Goal: Complete application form: Complete application form

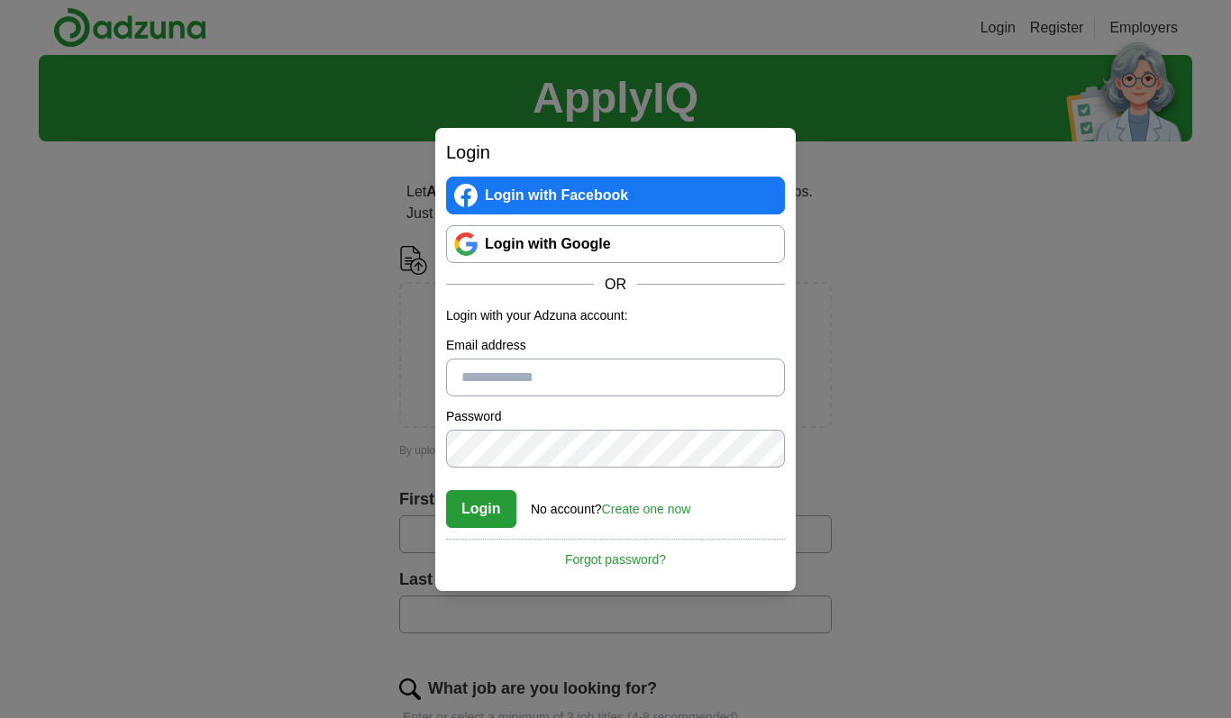
click at [106, 449] on div "Login Login with Facebook Login with Google OR Login with your Adzuna account: …" at bounding box center [615, 359] width 1231 height 718
click at [495, 241] on link "Login with Google" at bounding box center [615, 244] width 339 height 38
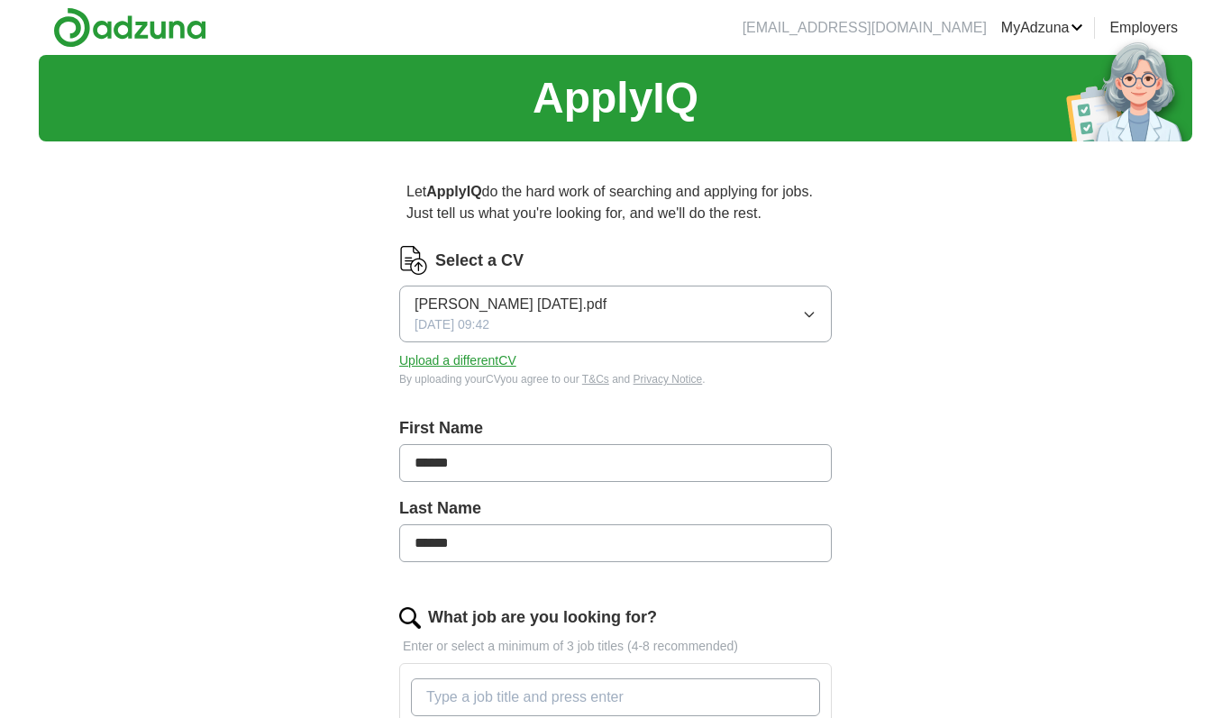
click at [475, 369] on button "Upload a different CV" at bounding box center [457, 360] width 117 height 19
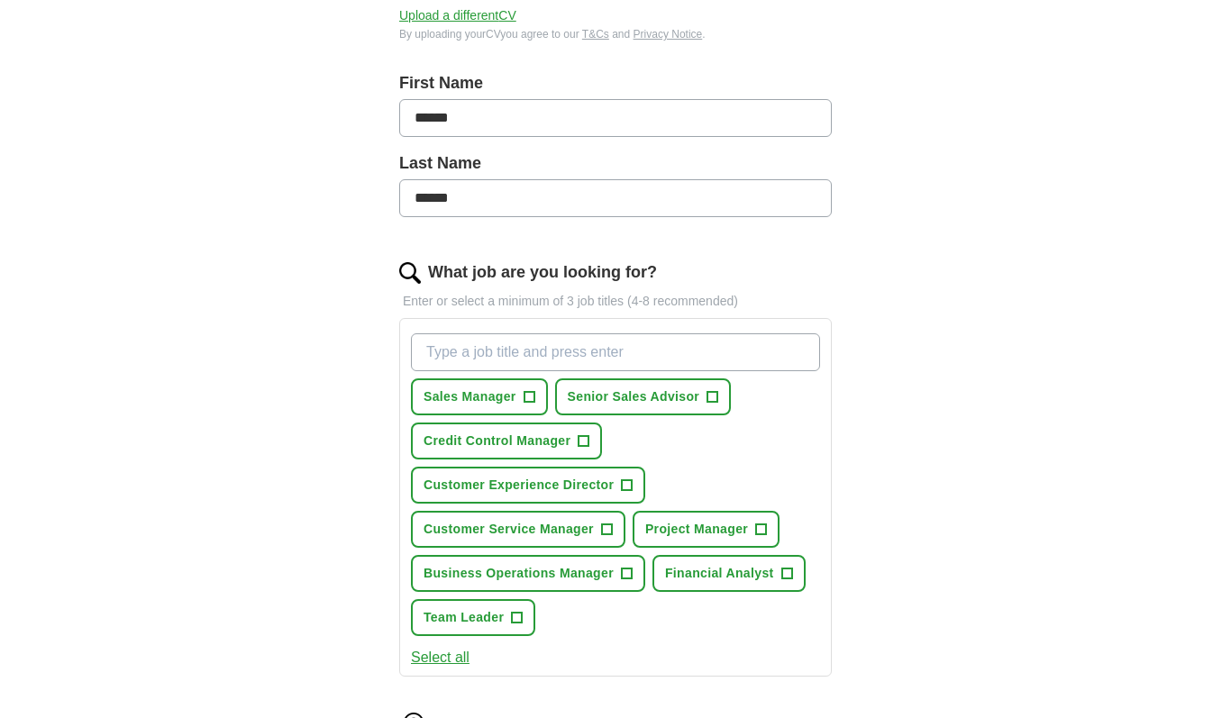
scroll to position [354, 0]
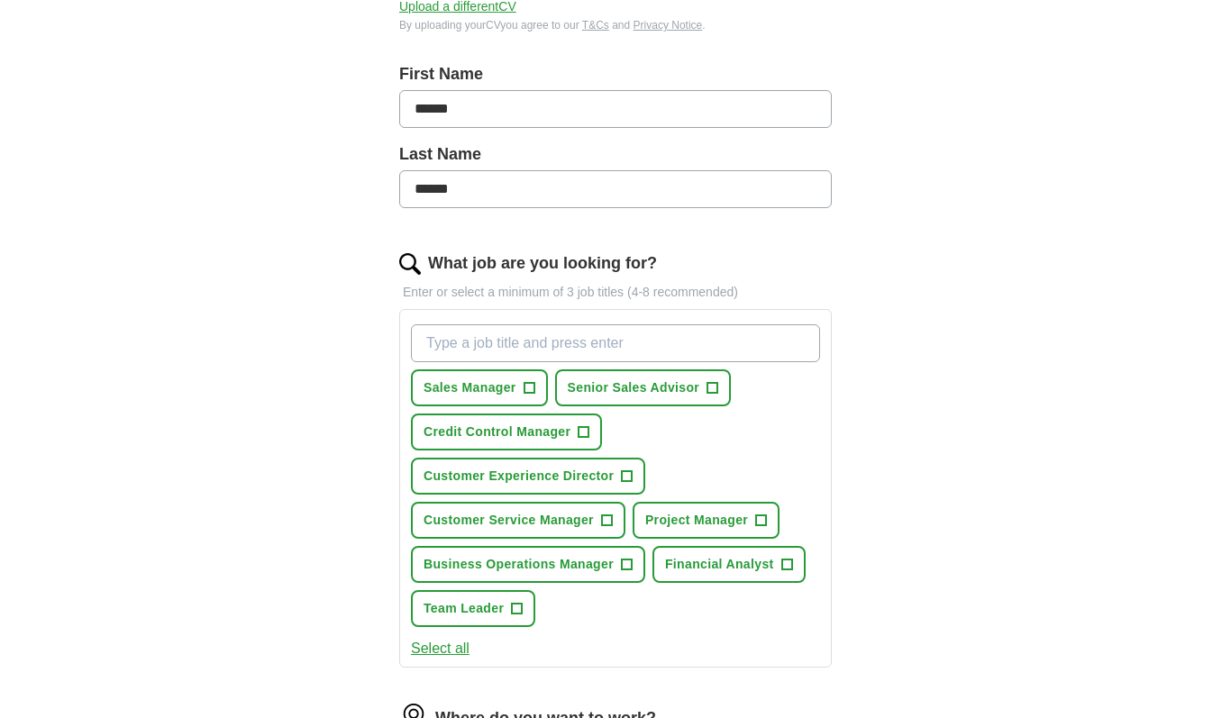
click at [587, 434] on span "+" at bounding box center [583, 432] width 11 height 14
click at [612, 528] on span "+" at bounding box center [606, 521] width 11 height 14
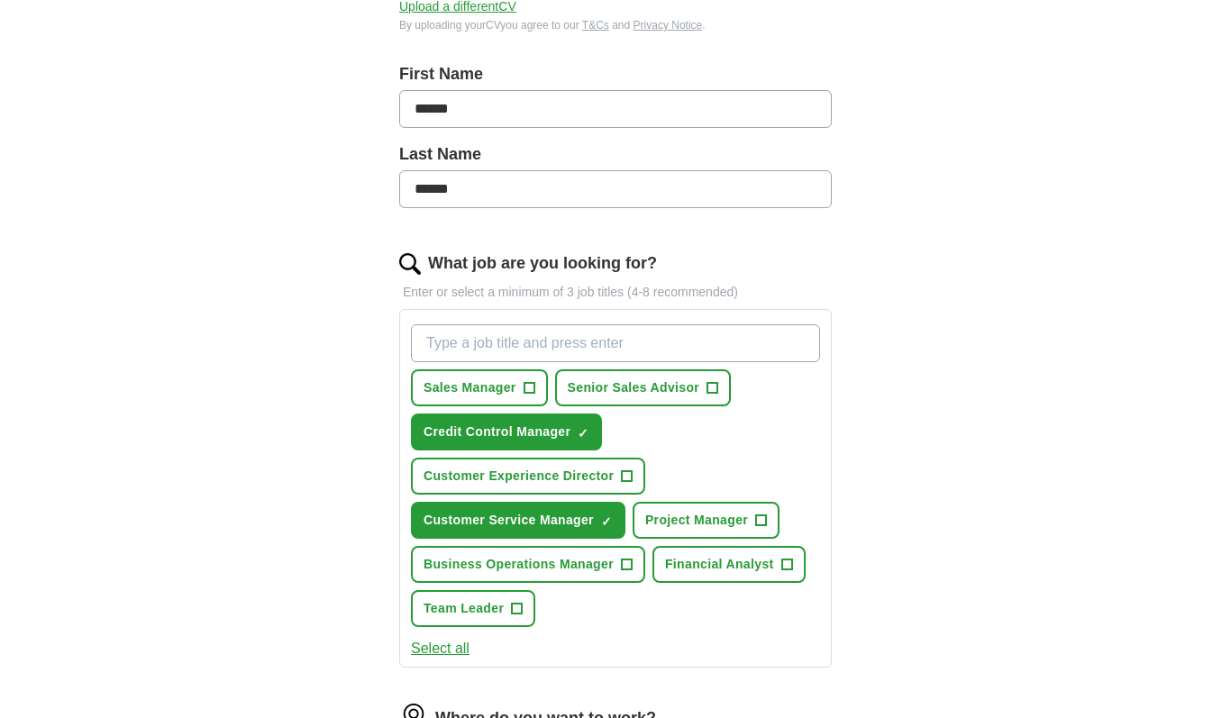
click at [633, 562] on button "Business Operations Manager +" at bounding box center [528, 564] width 234 height 37
click at [532, 616] on button "Team Leader +" at bounding box center [473, 608] width 124 height 37
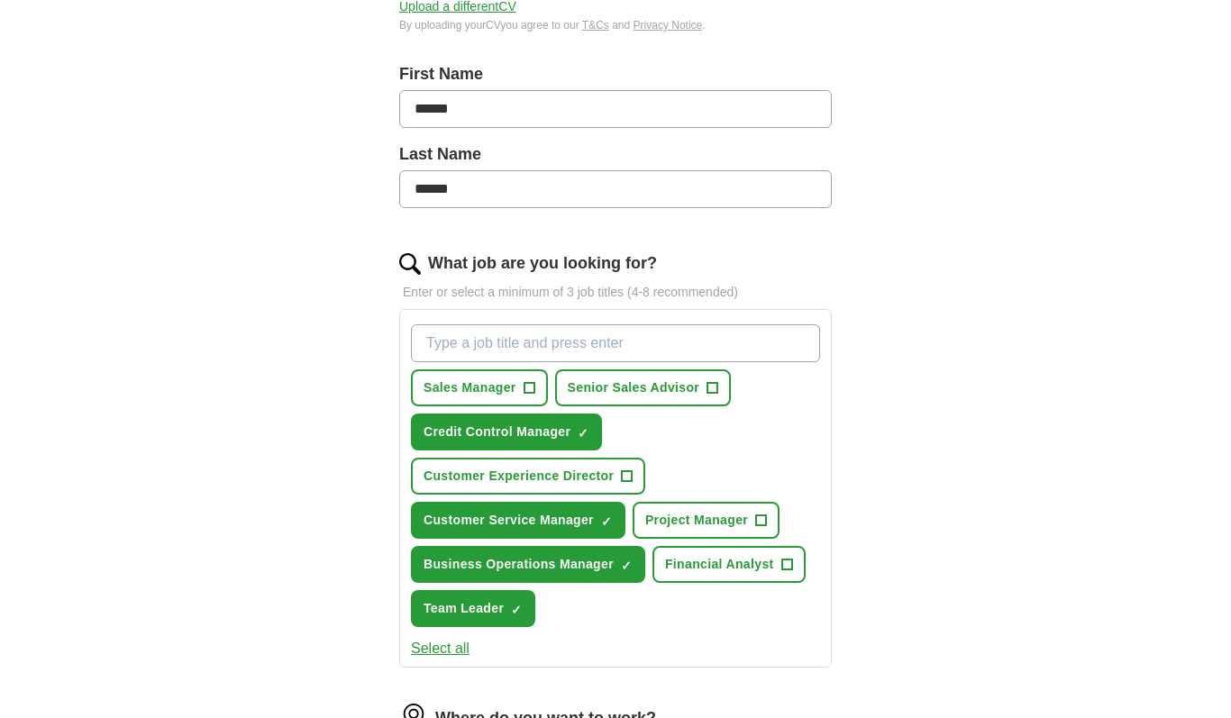
click at [652, 348] on input "What job are you looking for?" at bounding box center [615, 343] width 409 height 38
type input "credit"
click at [473, 396] on span "✓" at bounding box center [472, 389] width 11 height 14
click at [554, 347] on input "What job are you looking for?" at bounding box center [615, 343] width 409 height 38
type input "c"
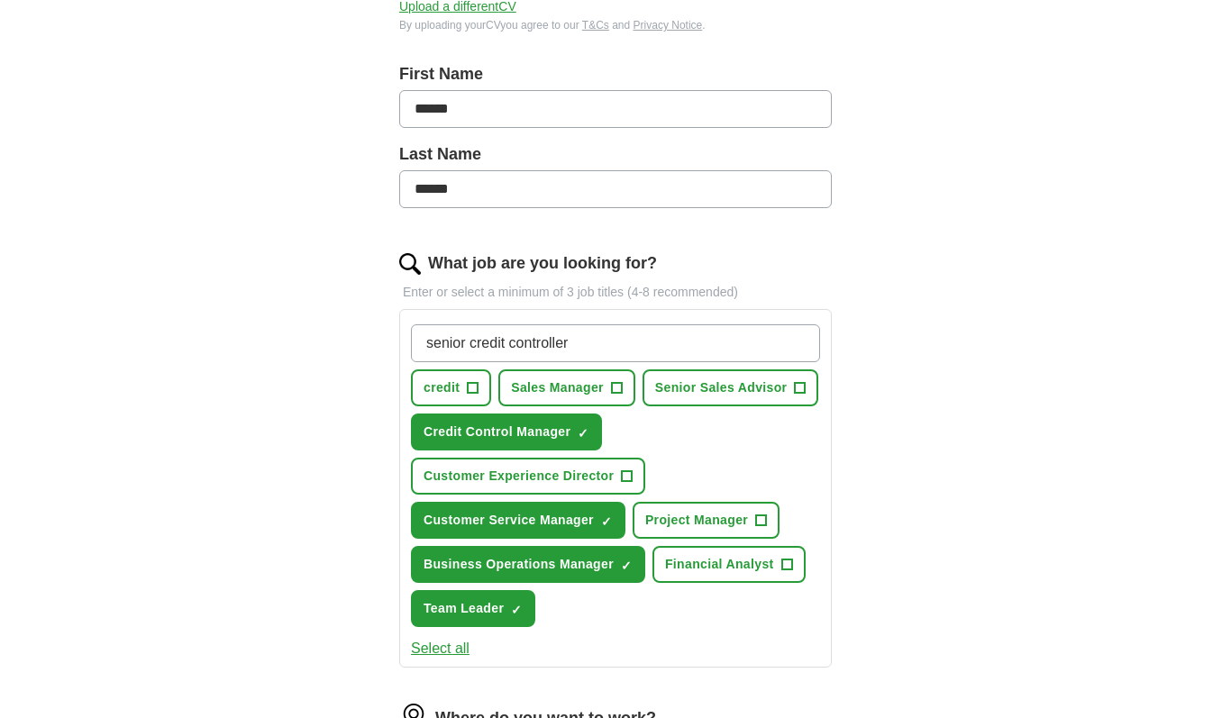
type input "senior credit controller"
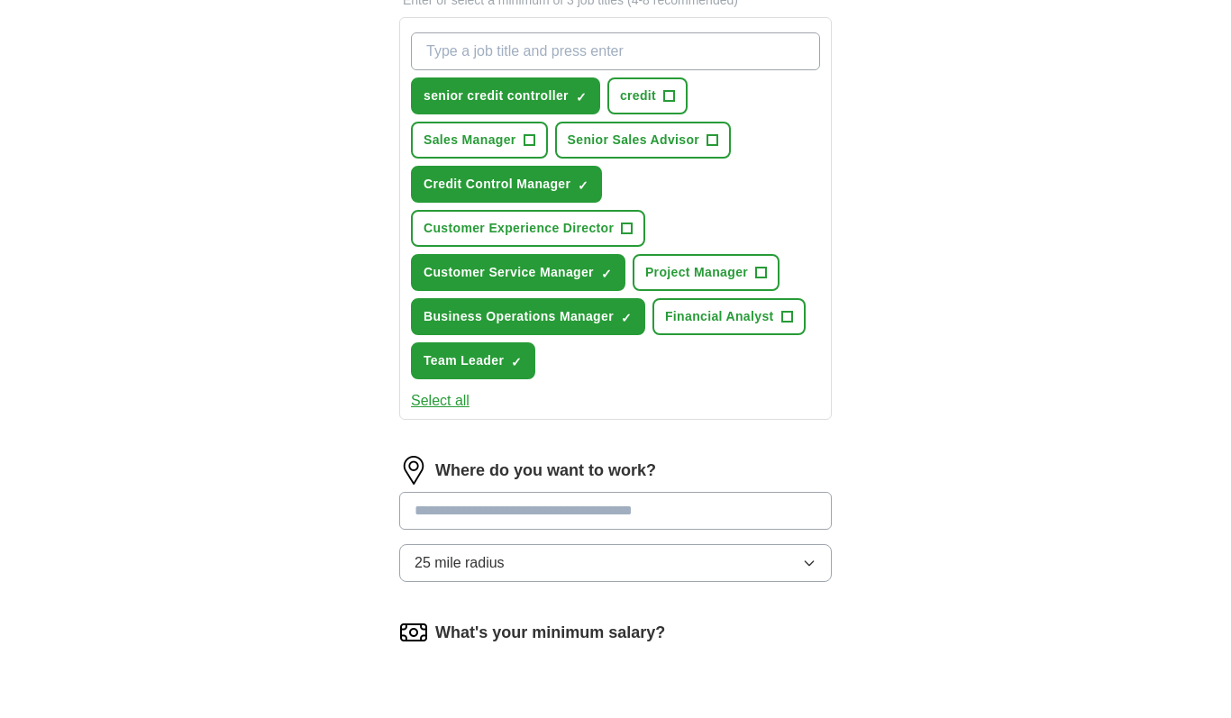
scroll to position [602, 0]
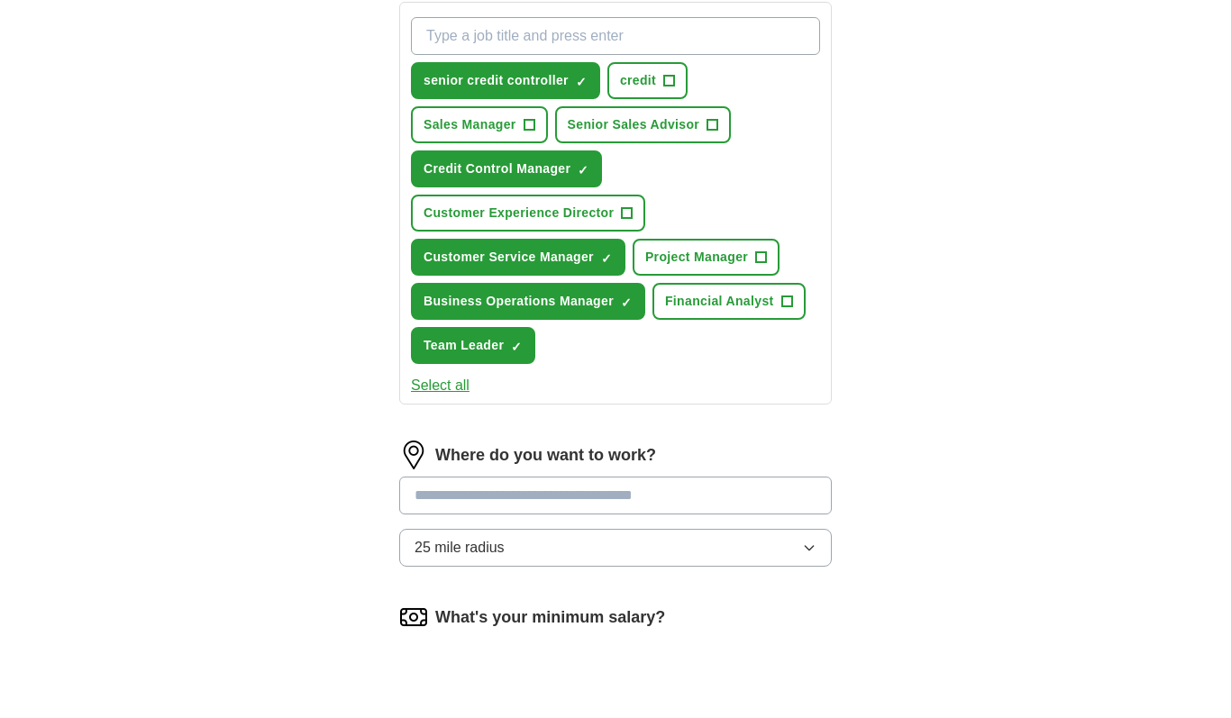
click at [731, 536] on input at bounding box center [615, 555] width 433 height 38
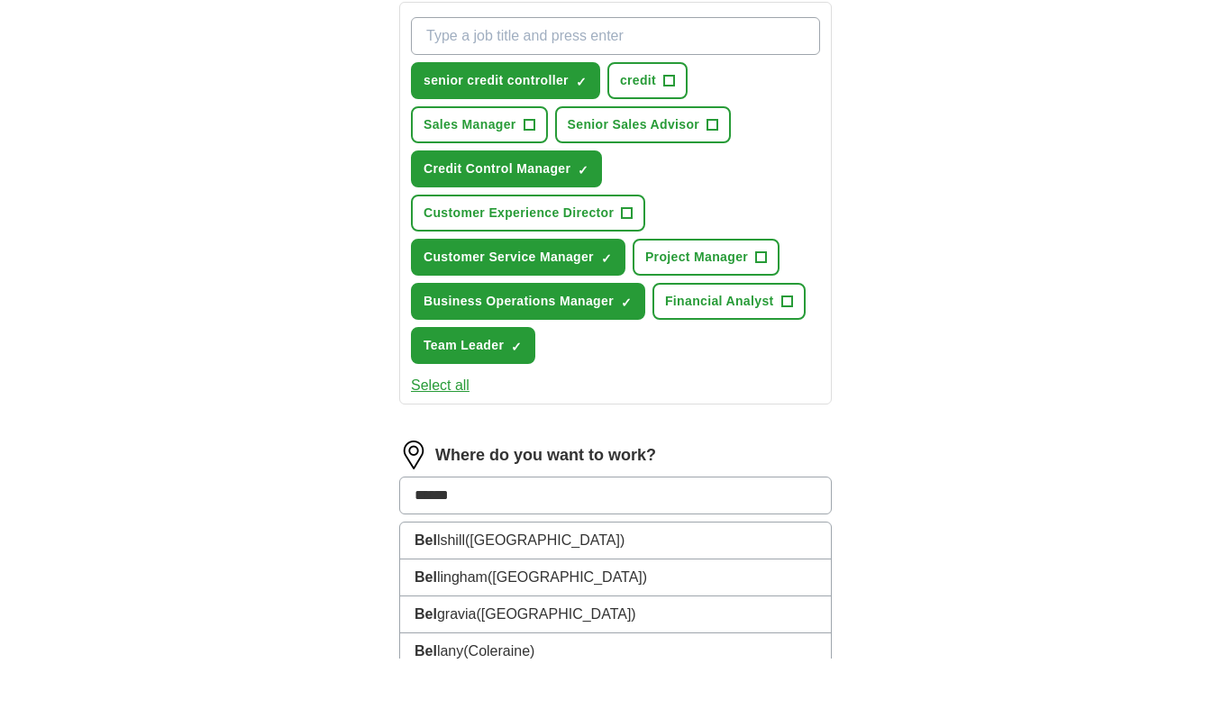
type input "*******"
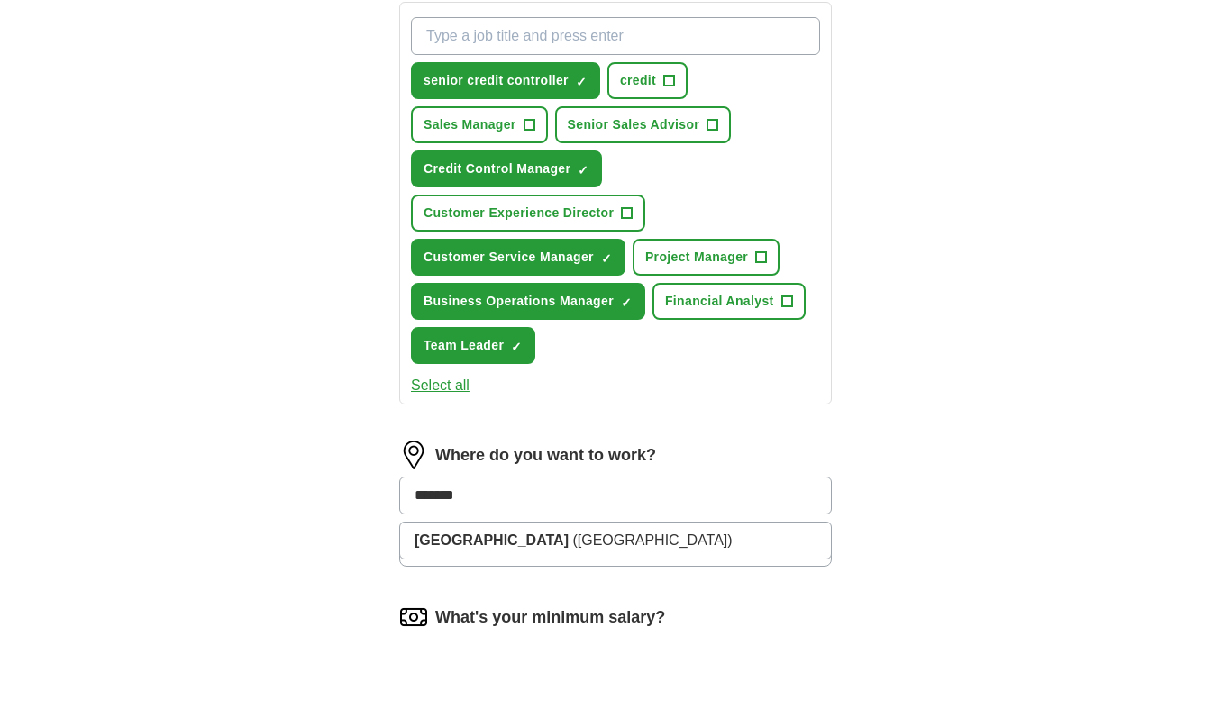
click at [615, 582] on li "Belfast (Northern Ireland)" at bounding box center [615, 600] width 431 height 36
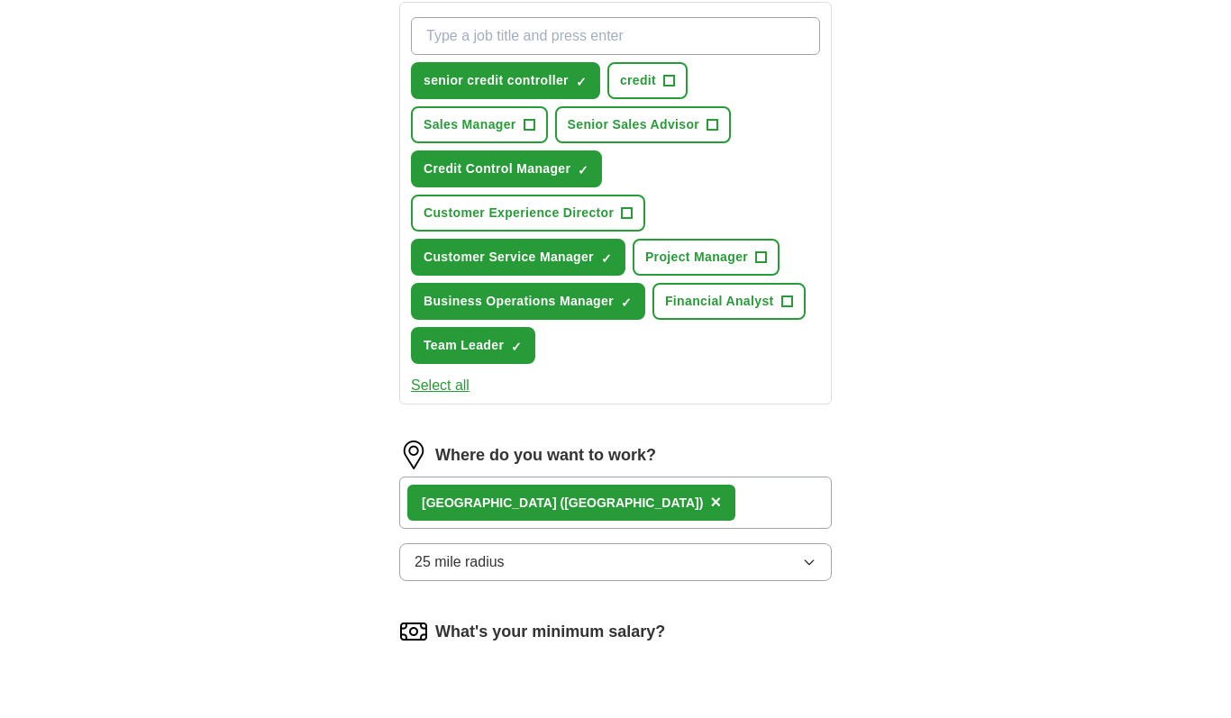
scroll to position [661, 0]
click at [731, 503] on div "Belfast (Northern Ireland) ×" at bounding box center [615, 503] width 433 height 52
click at [815, 573] on button "25 mile radius" at bounding box center [615, 562] width 433 height 38
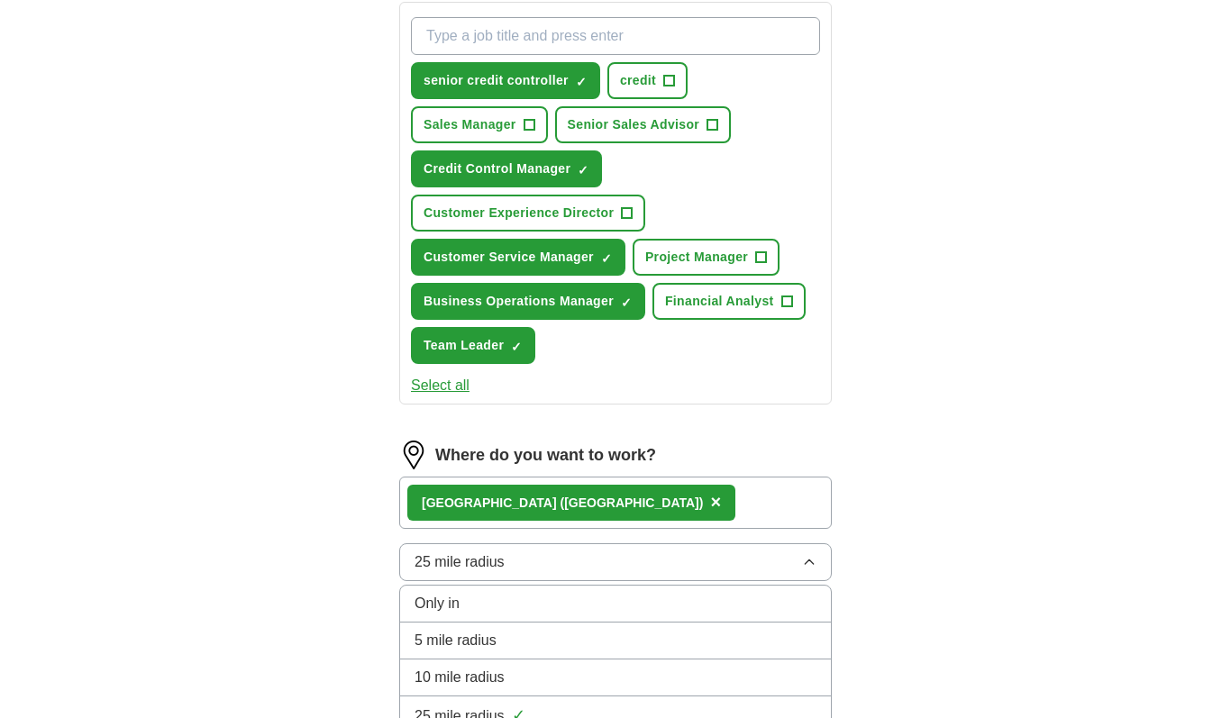
click at [629, 681] on div "10 mile radius" at bounding box center [615, 678] width 402 height 22
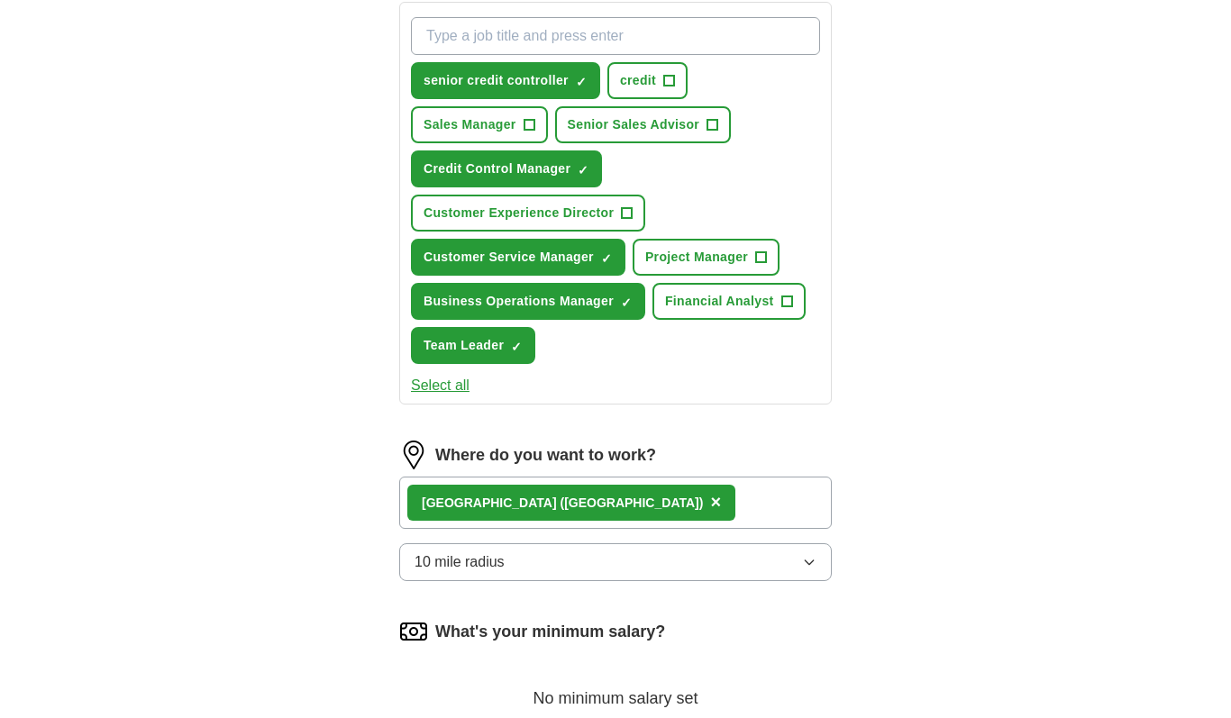
click at [731, 505] on div "Belfast (Northern Ireland) ×" at bounding box center [615, 503] width 433 height 52
click at [706, 512] on div "Belfast (Northern Ireland) ×" at bounding box center [615, 503] width 433 height 52
click at [609, 501] on div "Belfast (Northern Ireland) ×" at bounding box center [615, 503] width 433 height 52
click at [710, 497] on span "×" at bounding box center [715, 502] width 11 height 20
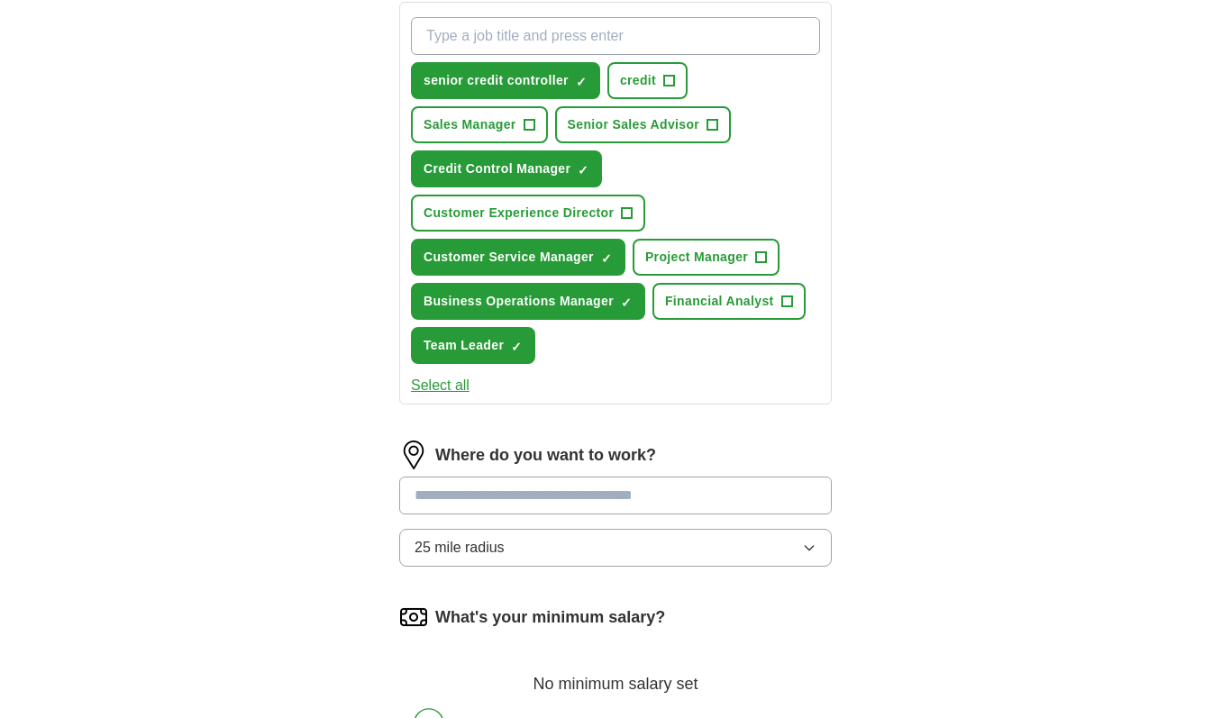
click at [590, 499] on input at bounding box center [615, 496] width 433 height 38
type input "******"
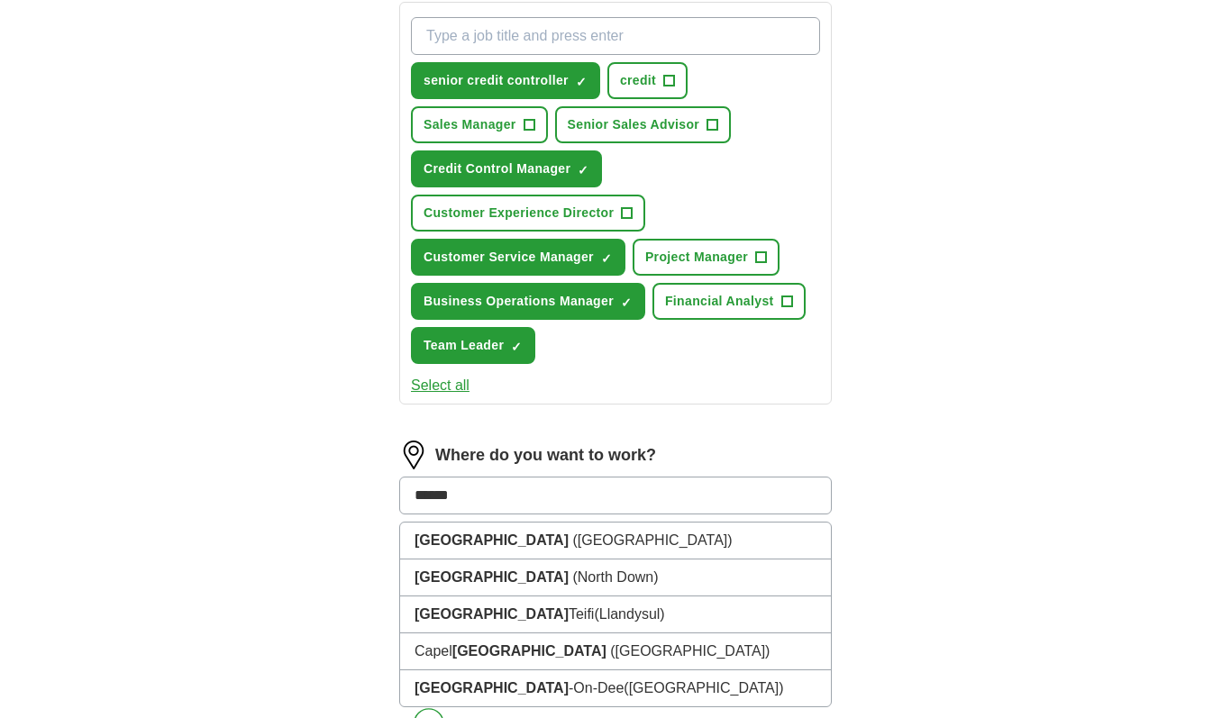
click at [597, 580] on li "Bangor (North Down)" at bounding box center [615, 578] width 431 height 37
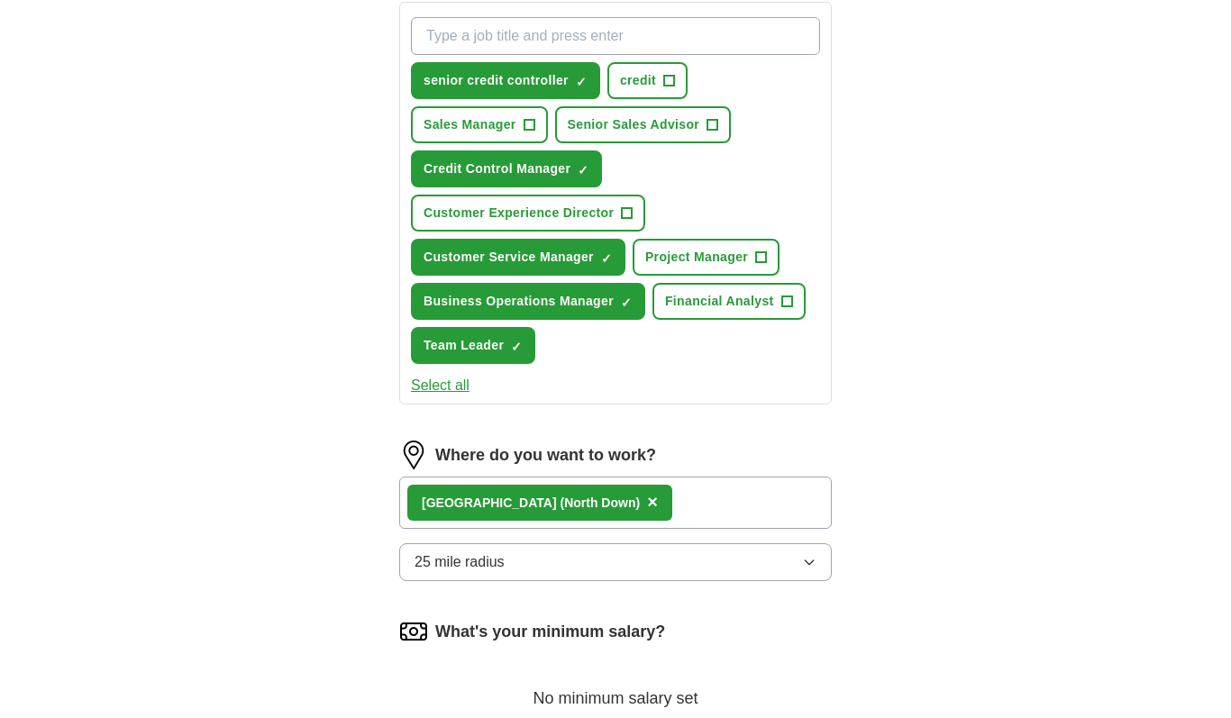
click at [783, 572] on button "25 mile radius" at bounding box center [615, 562] width 433 height 38
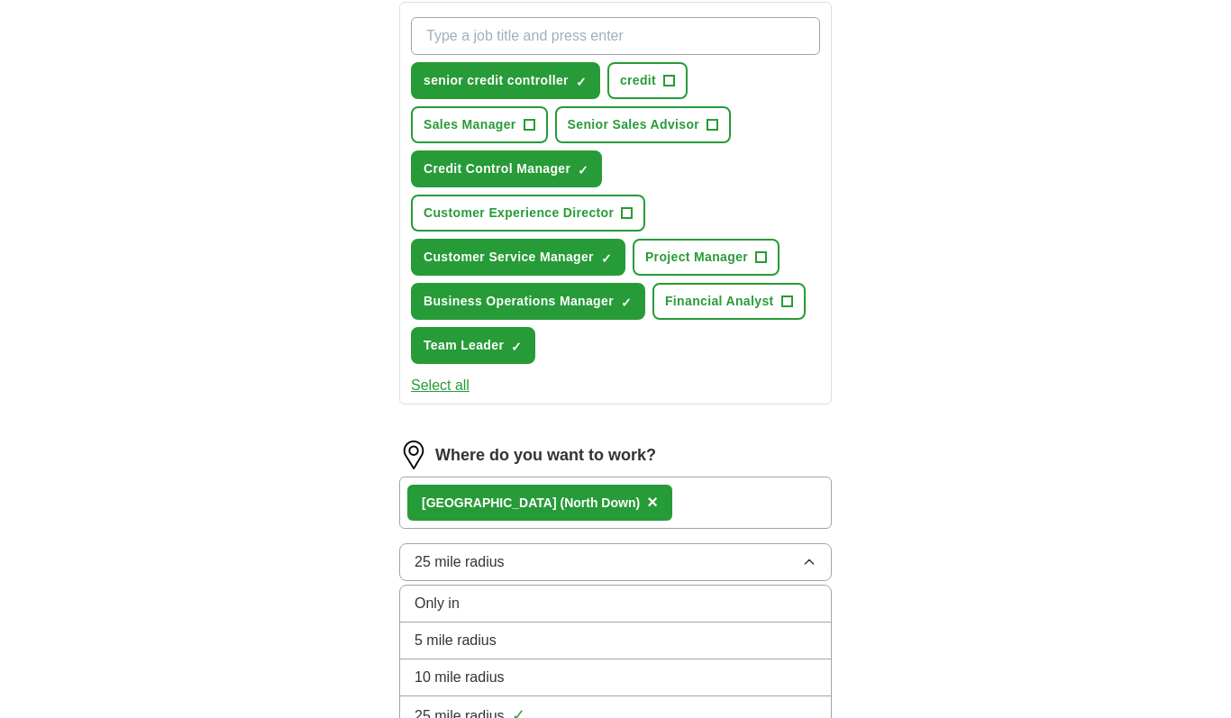
click at [640, 720] on div "25 mile radius ✓" at bounding box center [615, 716] width 402 height 24
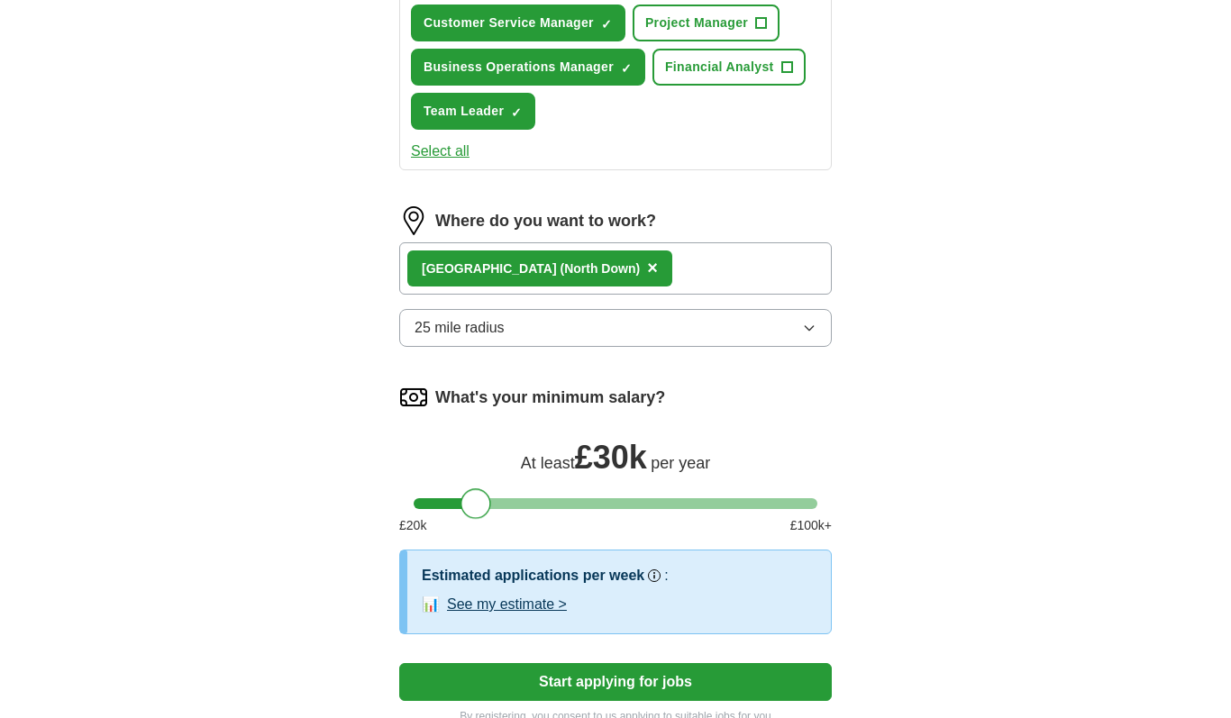
scroll to position [902, 0]
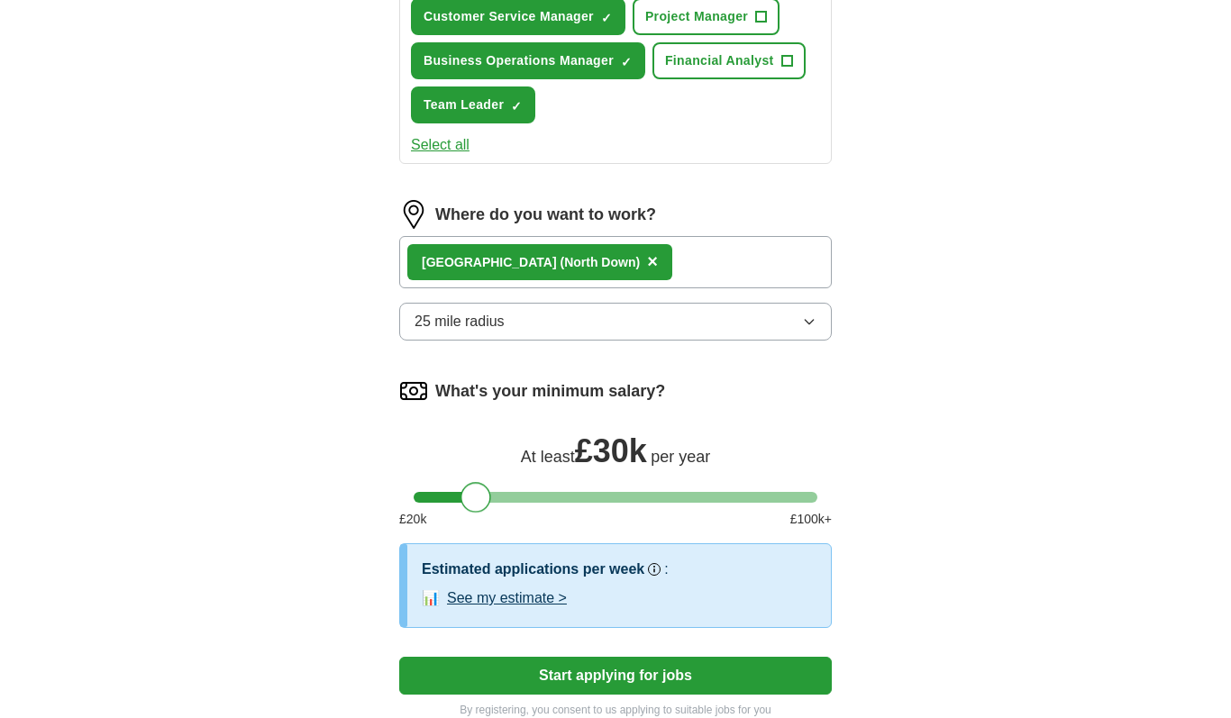
click at [536, 601] on button "See my estimate >" at bounding box center [507, 598] width 120 height 22
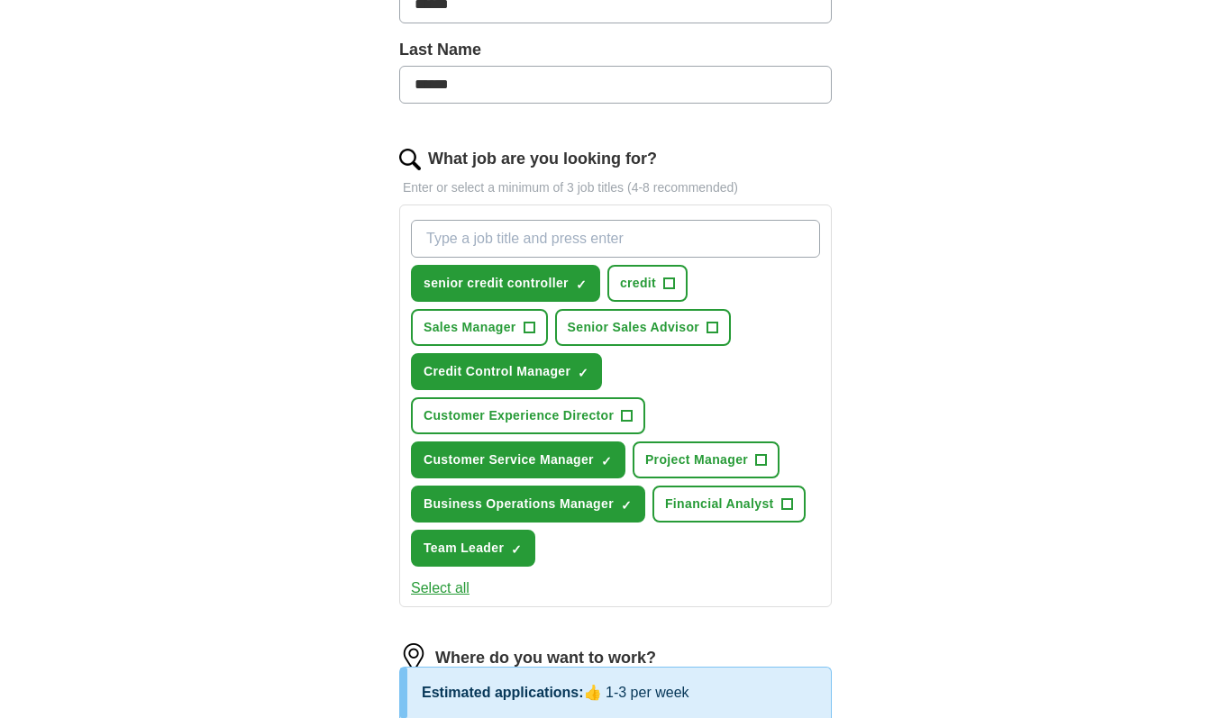
scroll to position [456, 0]
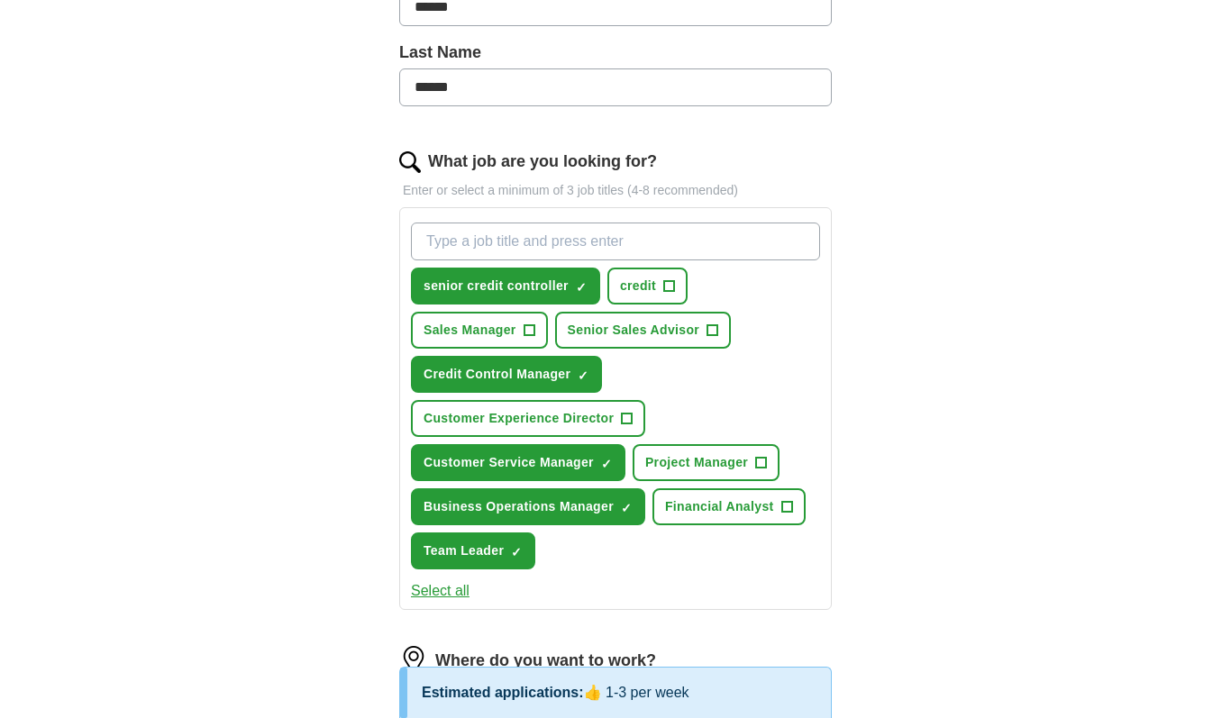
click at [644, 242] on input "What job are you looking for?" at bounding box center [615, 242] width 409 height 38
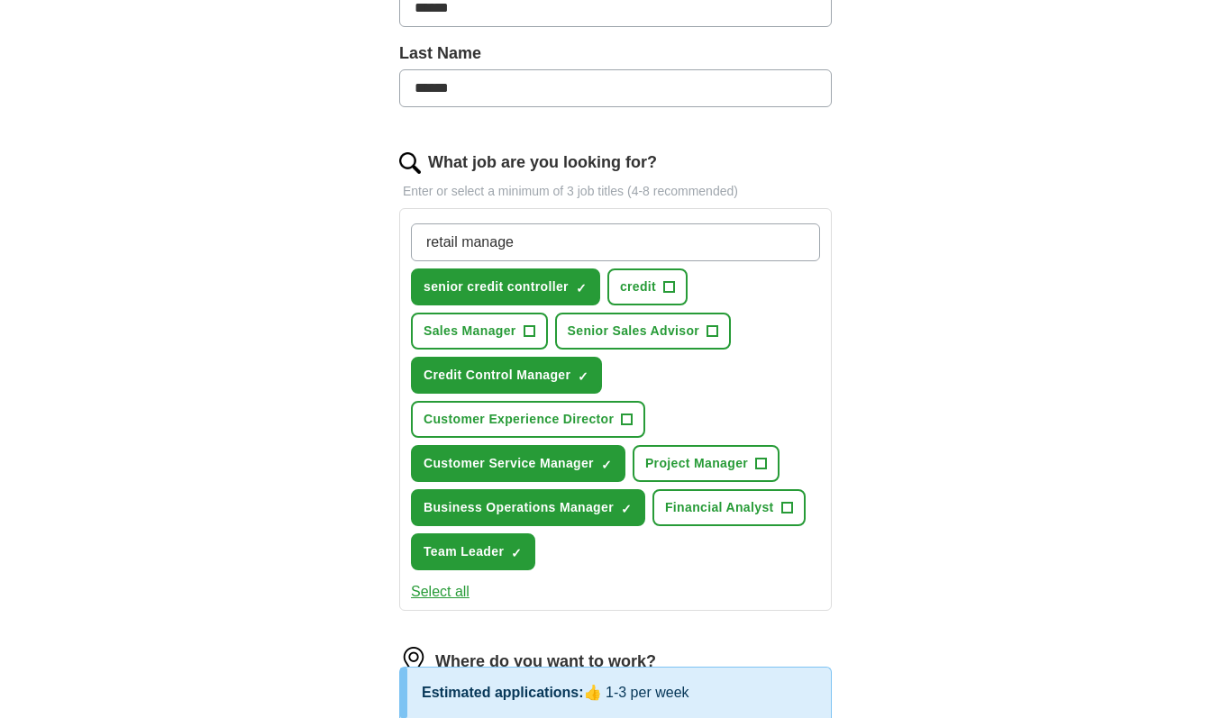
type input "retail manager"
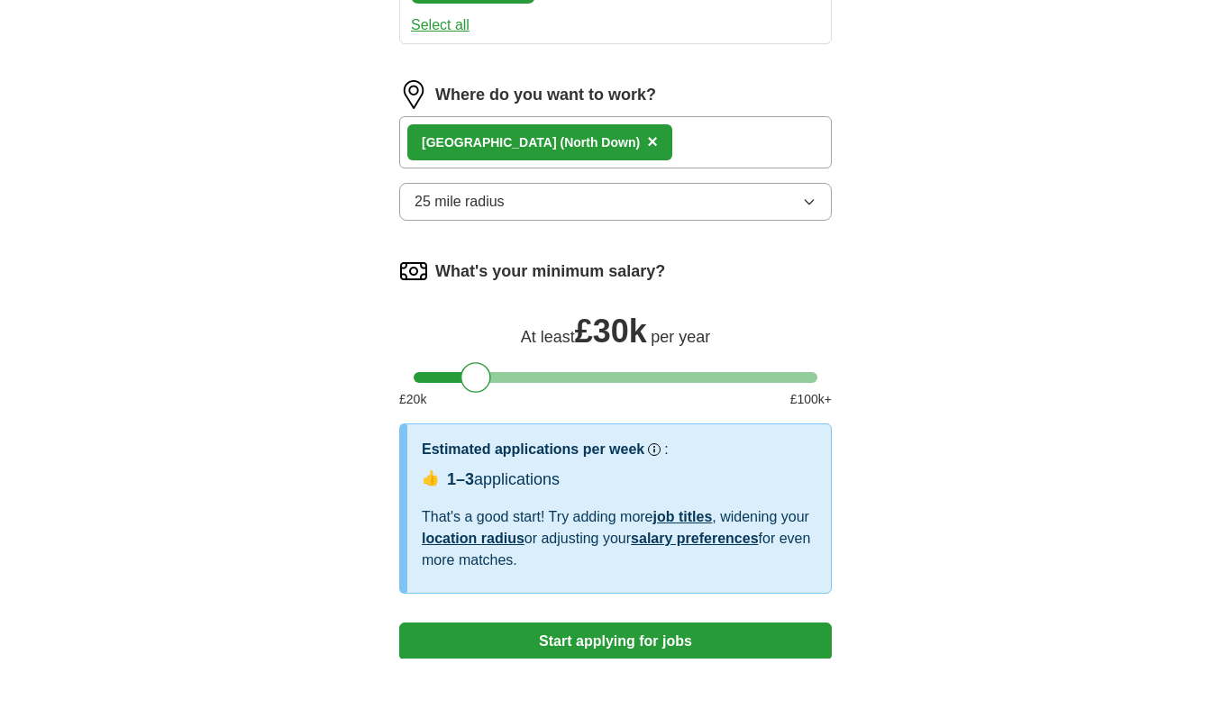
scroll to position [963, 0]
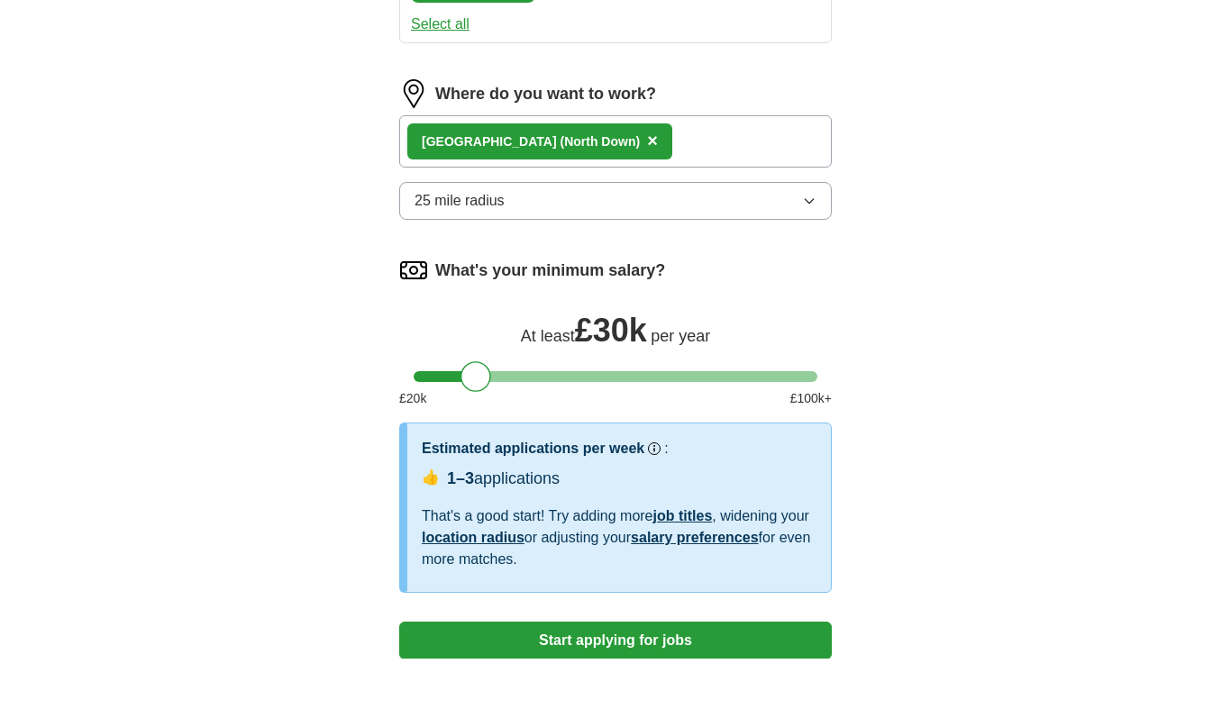
click at [424, 681] on button "Start applying for jobs" at bounding box center [615, 700] width 433 height 38
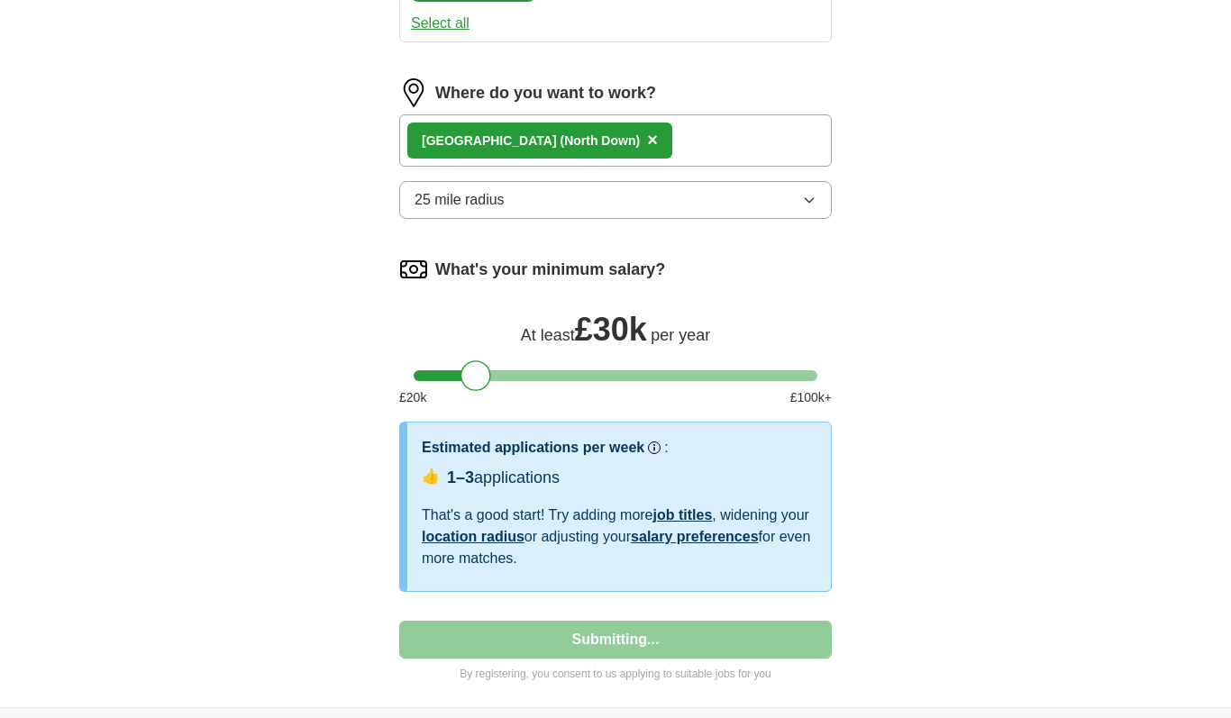
select select "**"
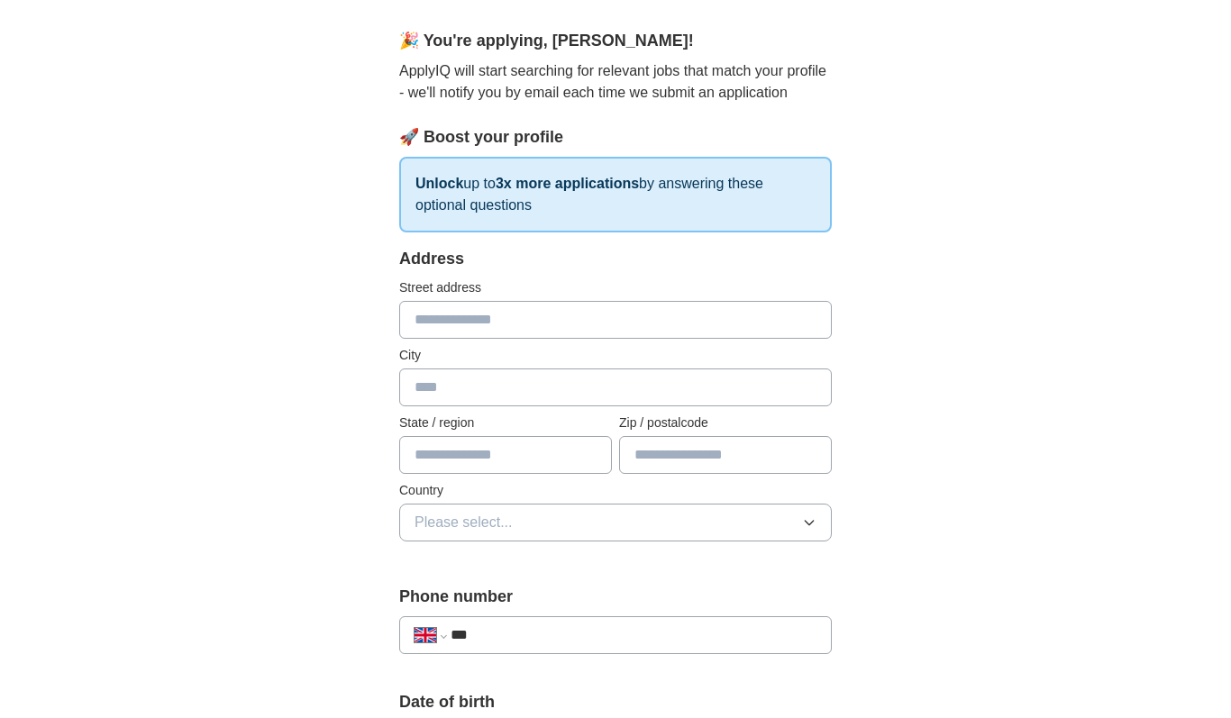
scroll to position [14, 0]
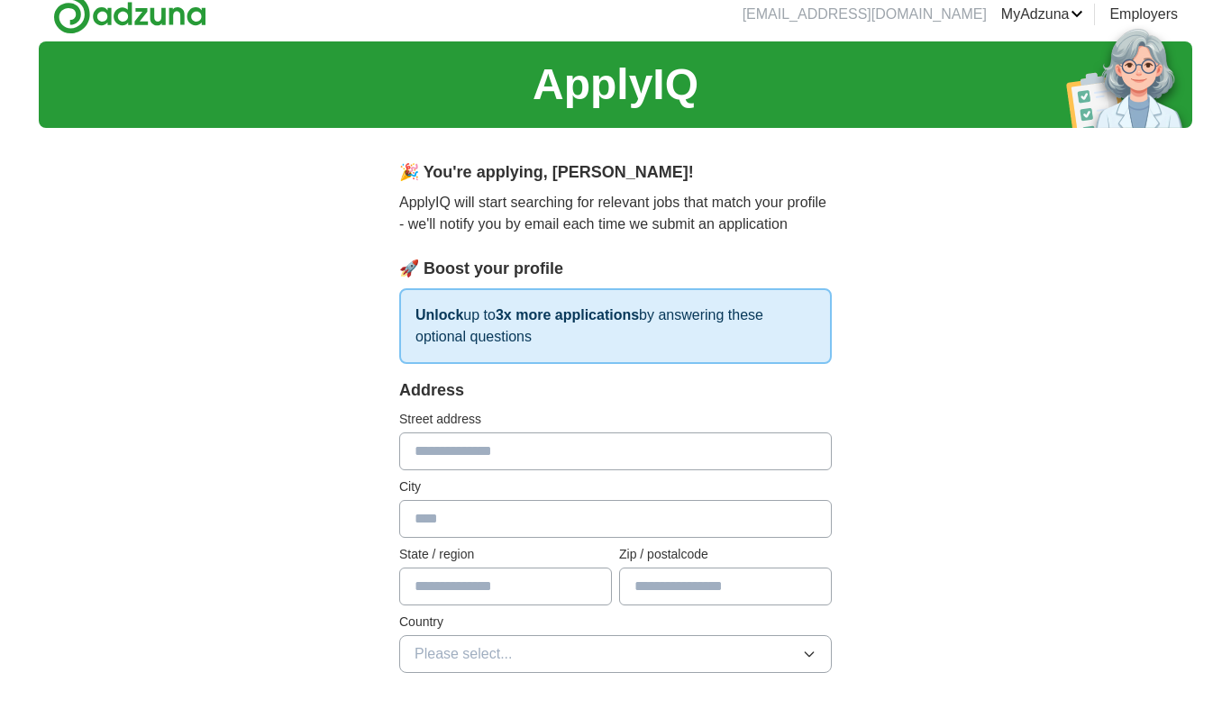
click at [465, 451] on input "text" at bounding box center [615, 452] width 433 height 38
type input "**********"
type input "******"
type input "****"
type input "********"
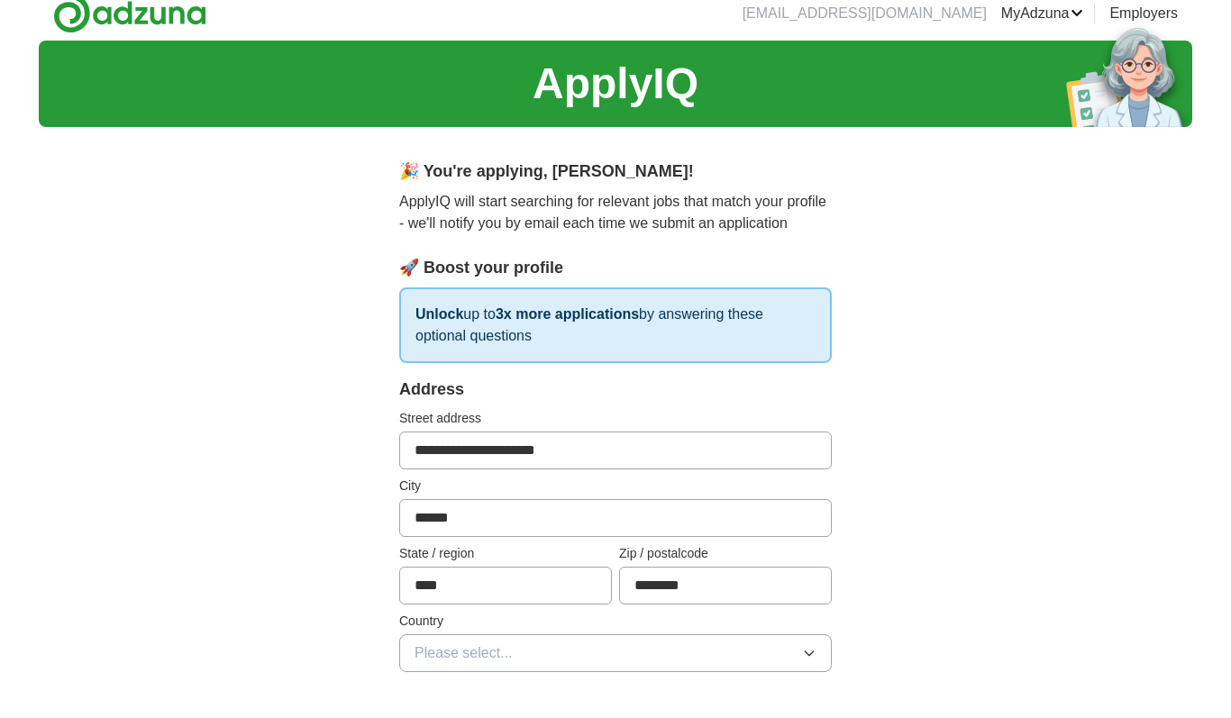
scroll to position [0, 0]
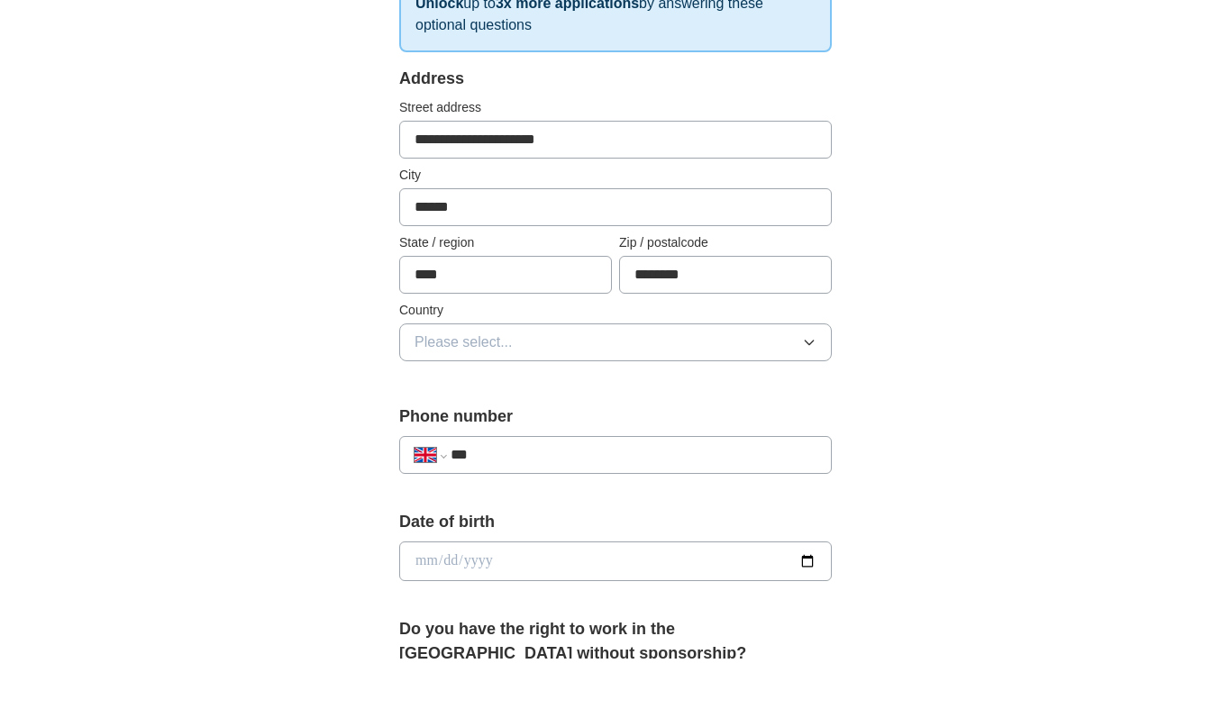
click at [444, 391] on span "Please select..." at bounding box center [463, 402] width 98 height 22
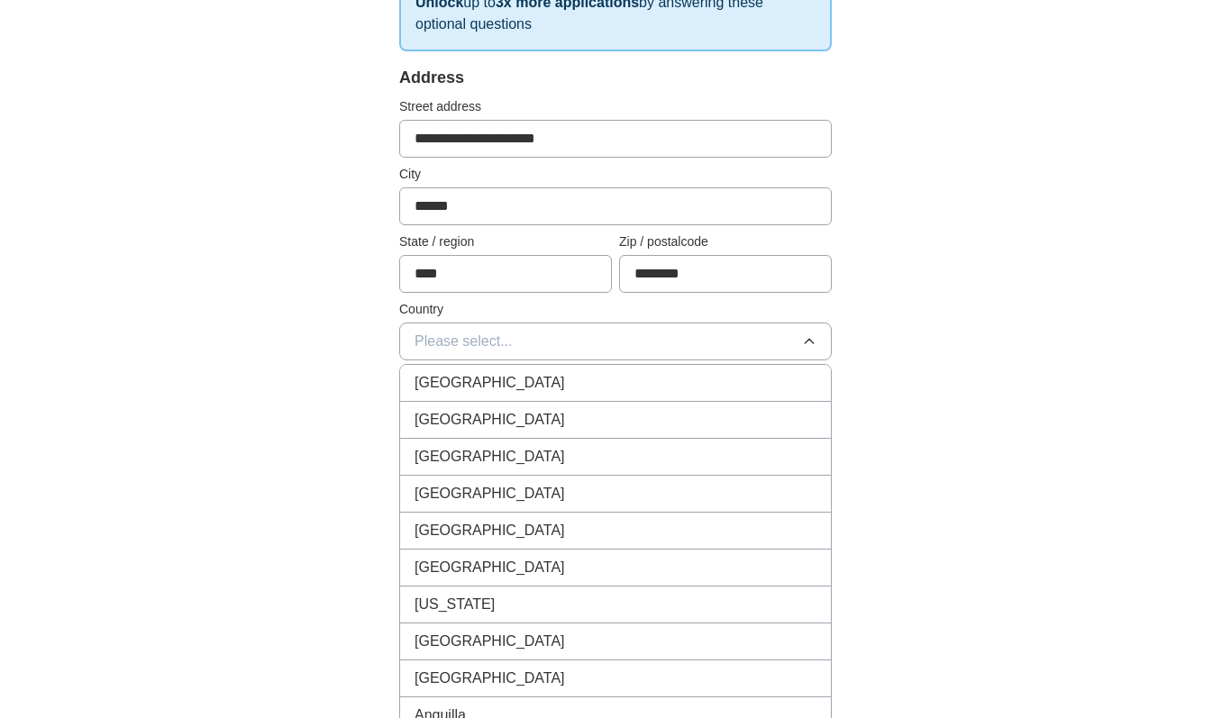
click at [417, 387] on span "[GEOGRAPHIC_DATA]" at bounding box center [489, 383] width 150 height 22
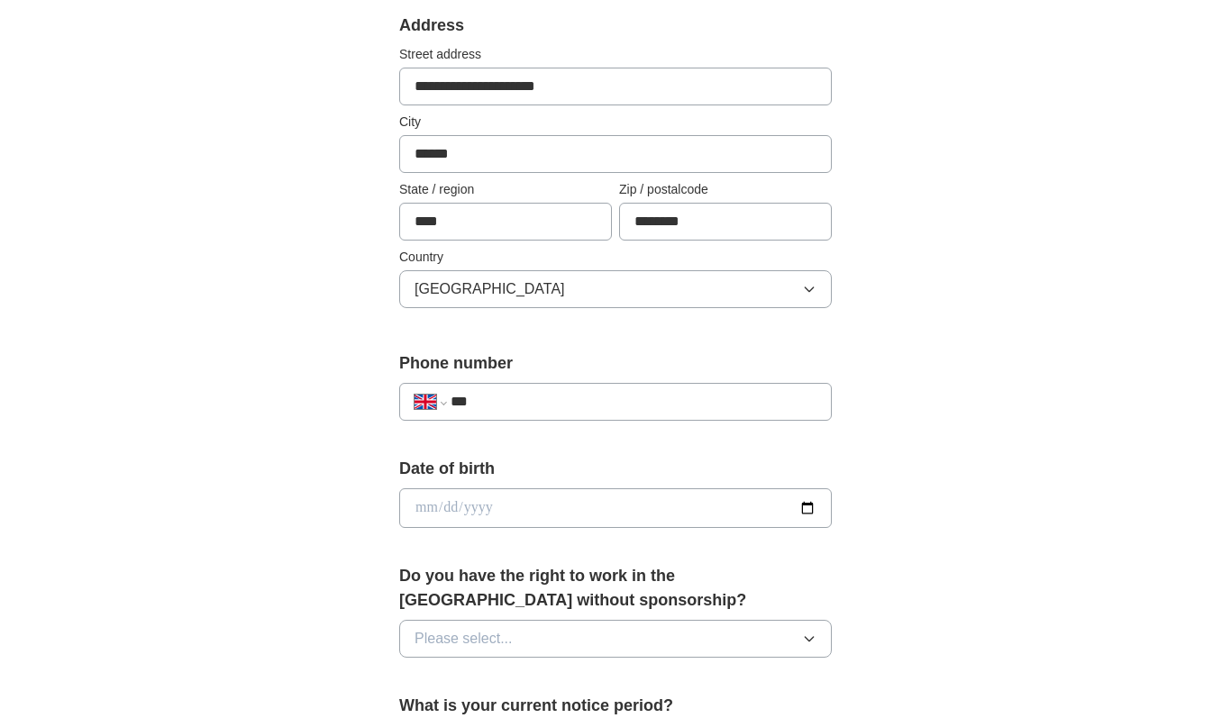
scroll to position [395, 0]
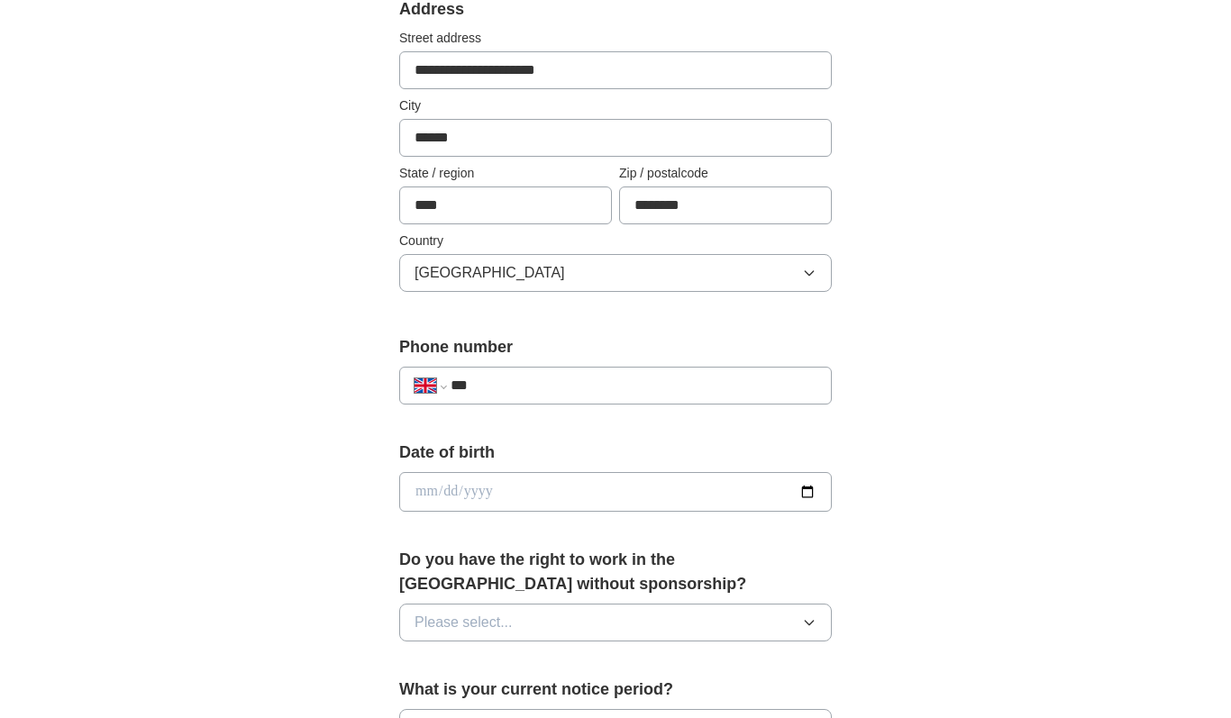
click at [500, 387] on input "***" at bounding box center [634, 386] width 366 height 22
select select "**"
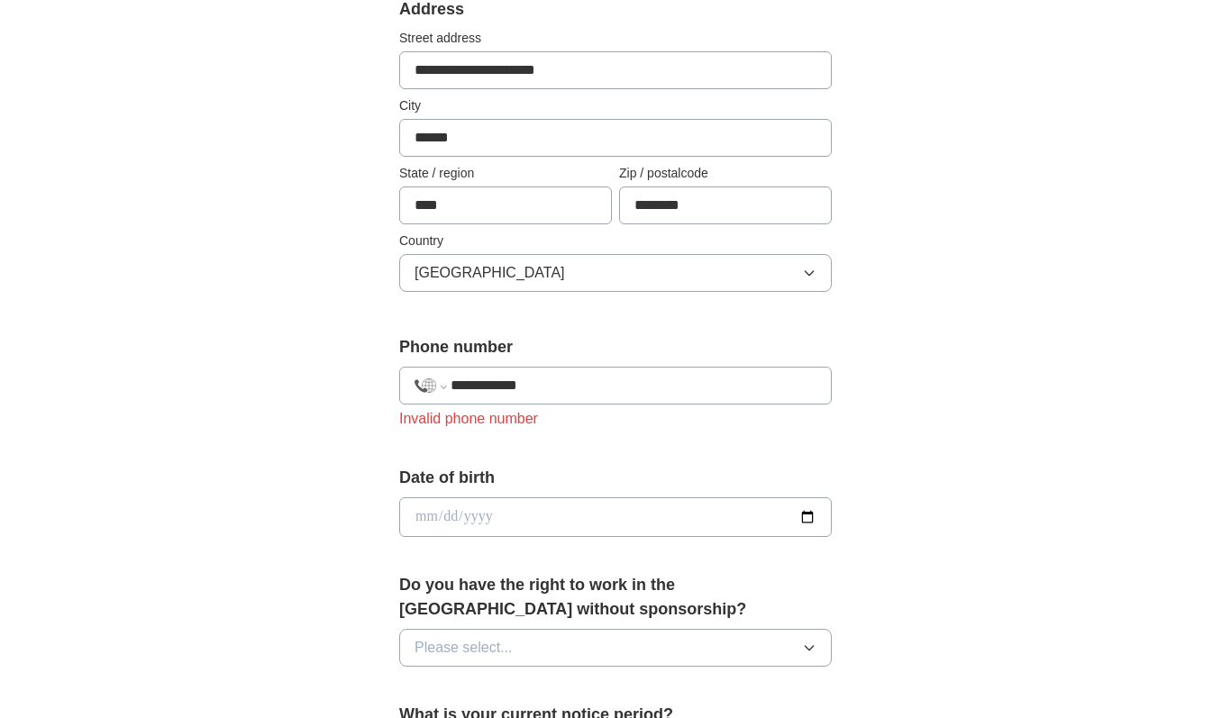
type input "**********"
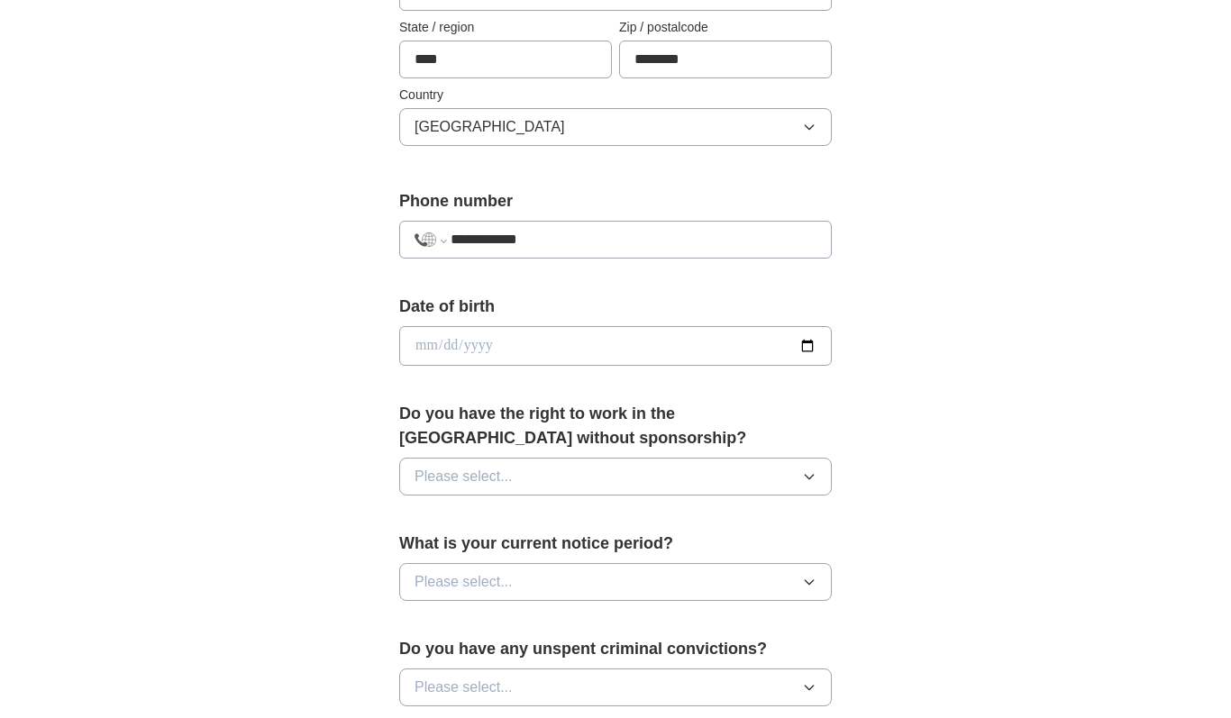
scroll to position [560, 0]
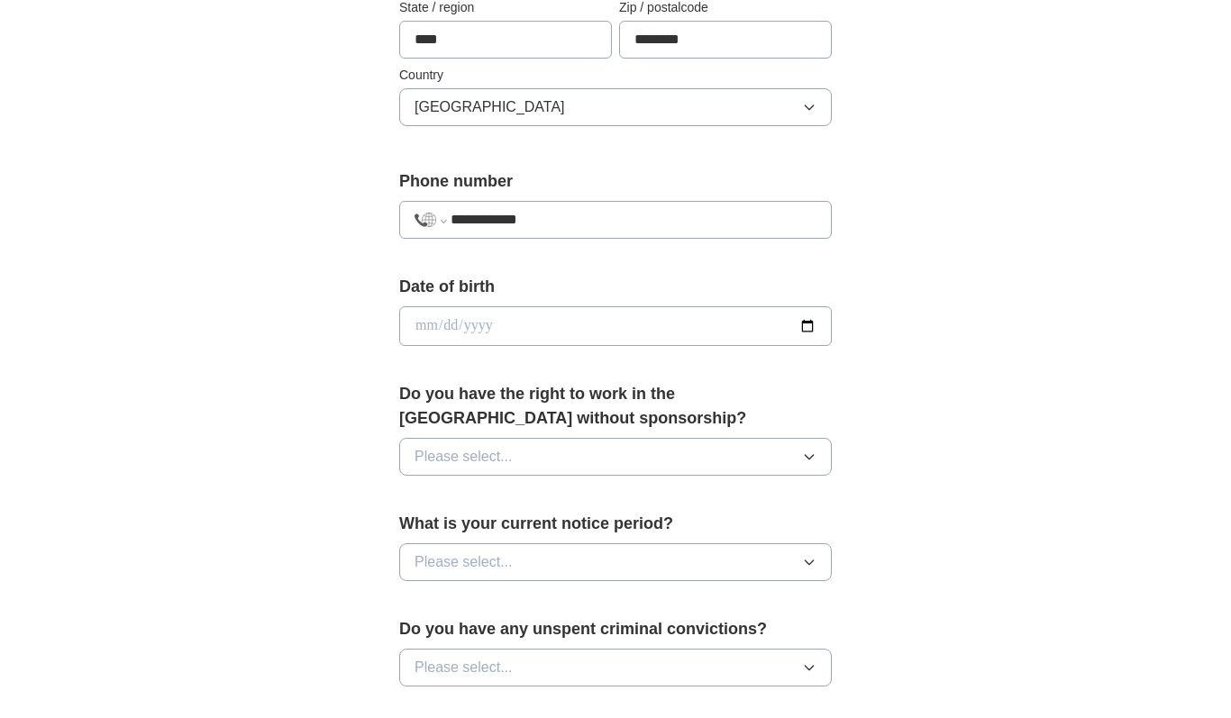
click at [438, 474] on button "Please select..." at bounding box center [615, 457] width 433 height 38
click at [413, 501] on li "Yes" at bounding box center [615, 498] width 431 height 37
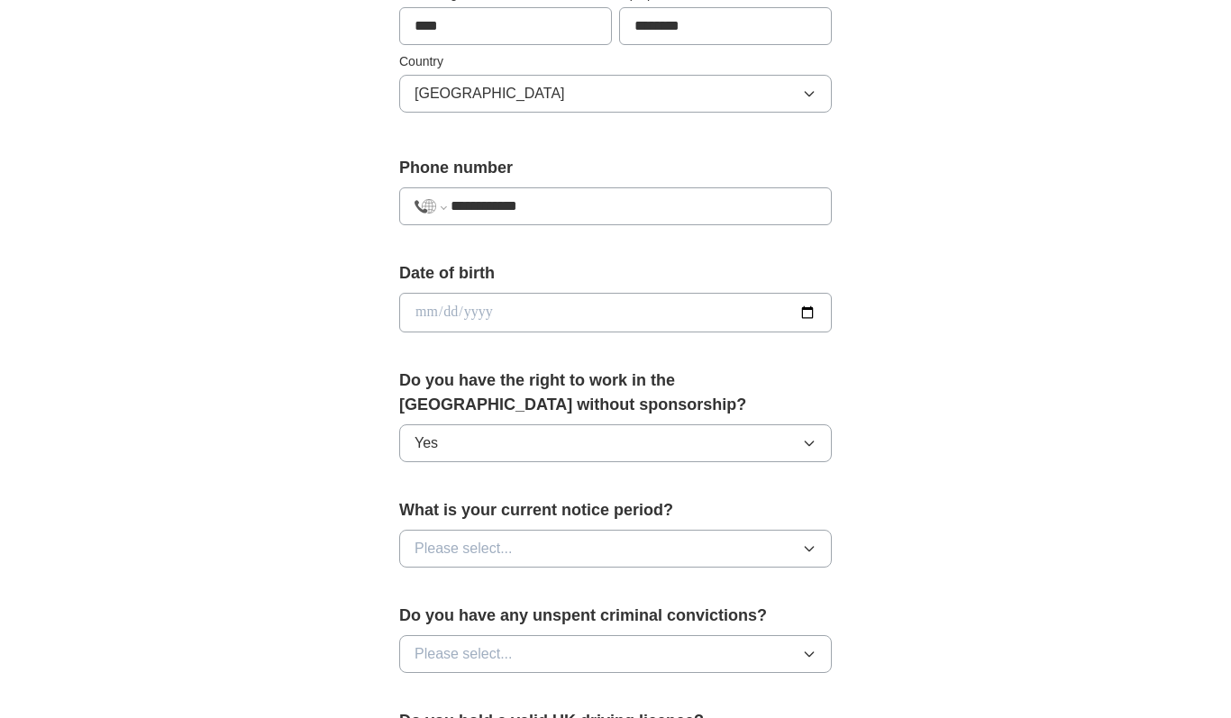
scroll to position [648, 0]
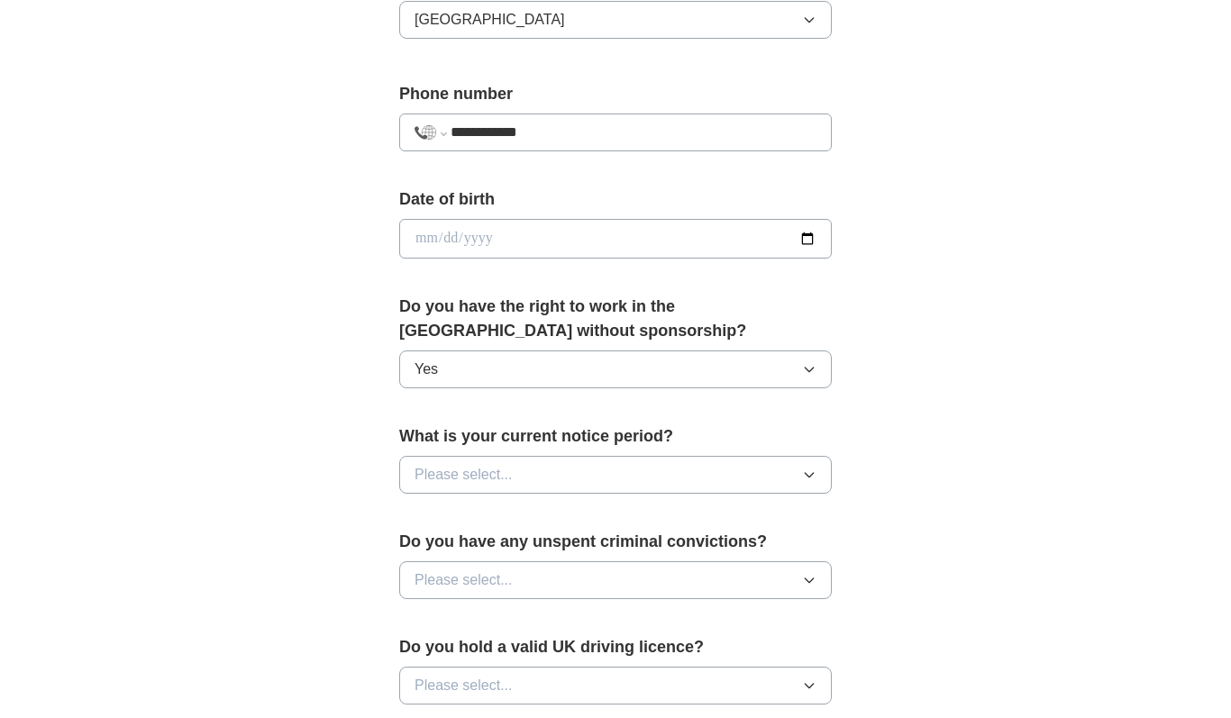
click at [448, 482] on span "Please select..." at bounding box center [463, 475] width 98 height 22
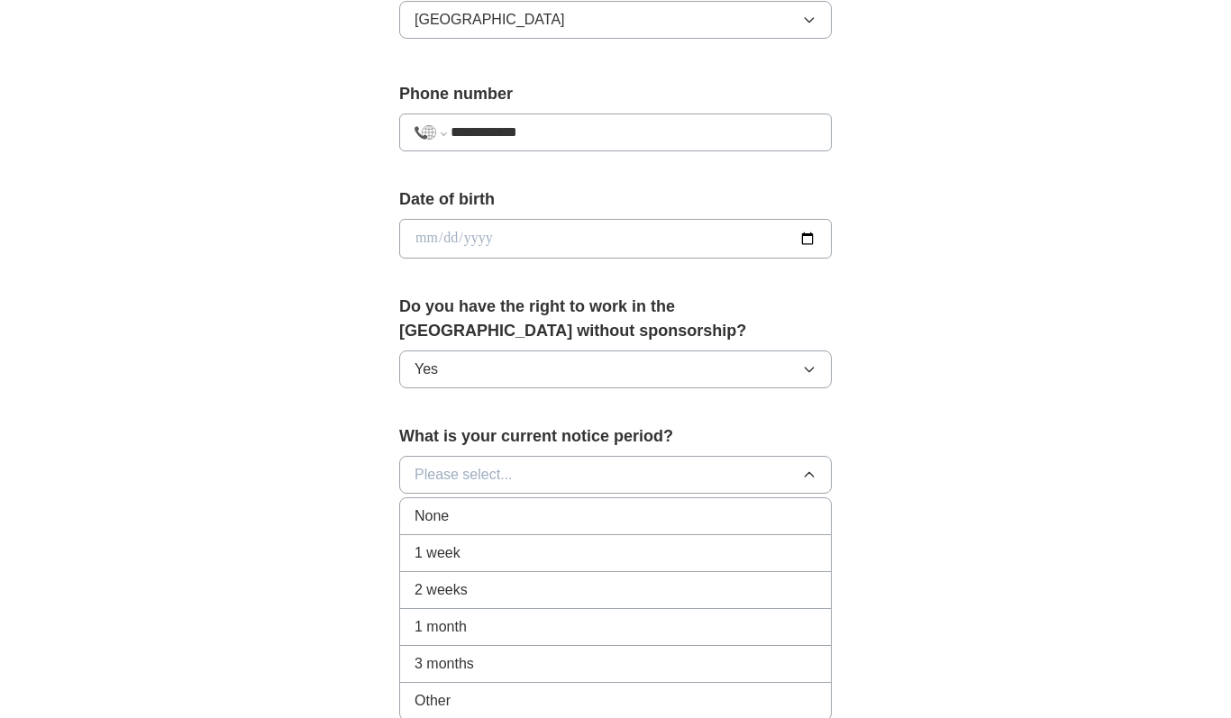
click at [430, 600] on span "2 weeks" at bounding box center [440, 590] width 53 height 22
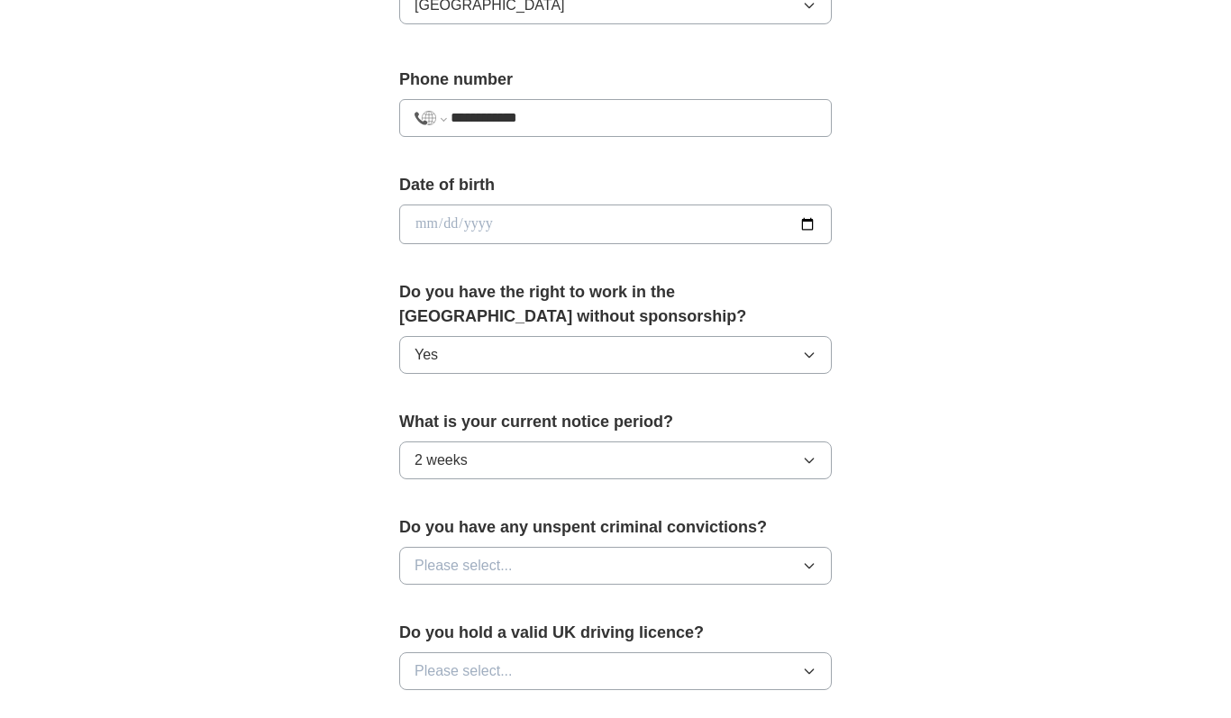
scroll to position [736, 0]
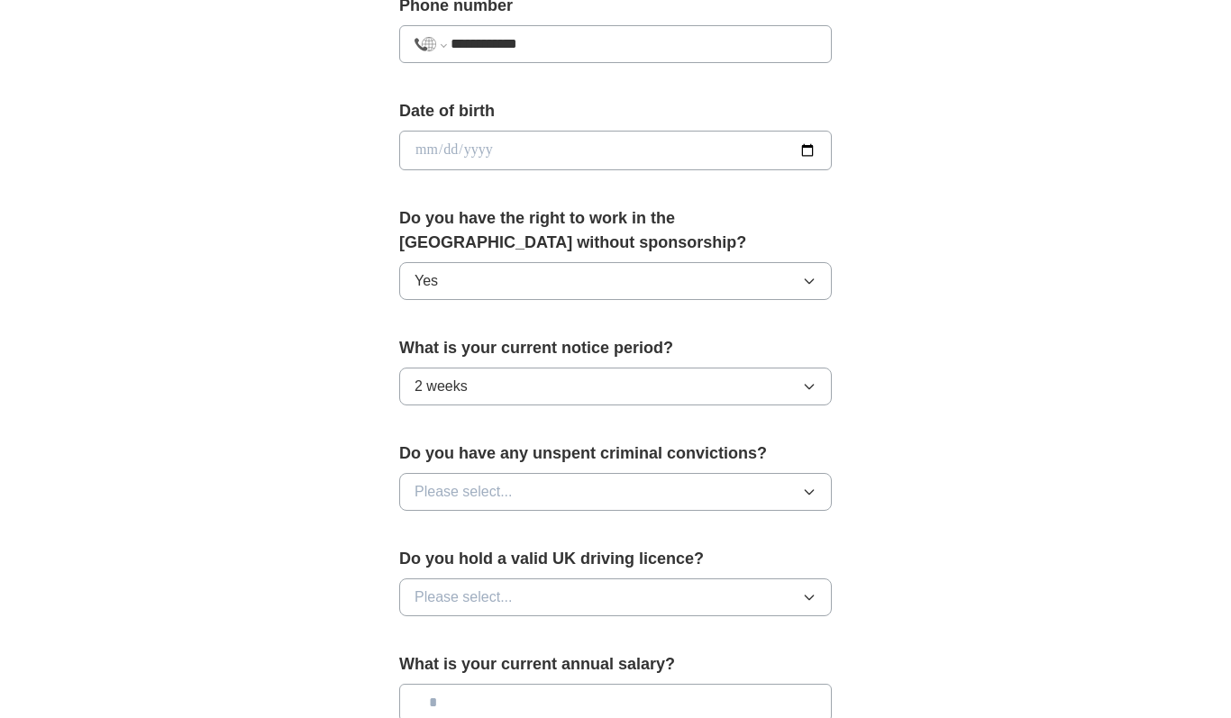
click at [451, 501] on span "Please select..." at bounding box center [463, 492] width 98 height 22
click at [423, 581] on span "No" at bounding box center [423, 571] width 18 height 22
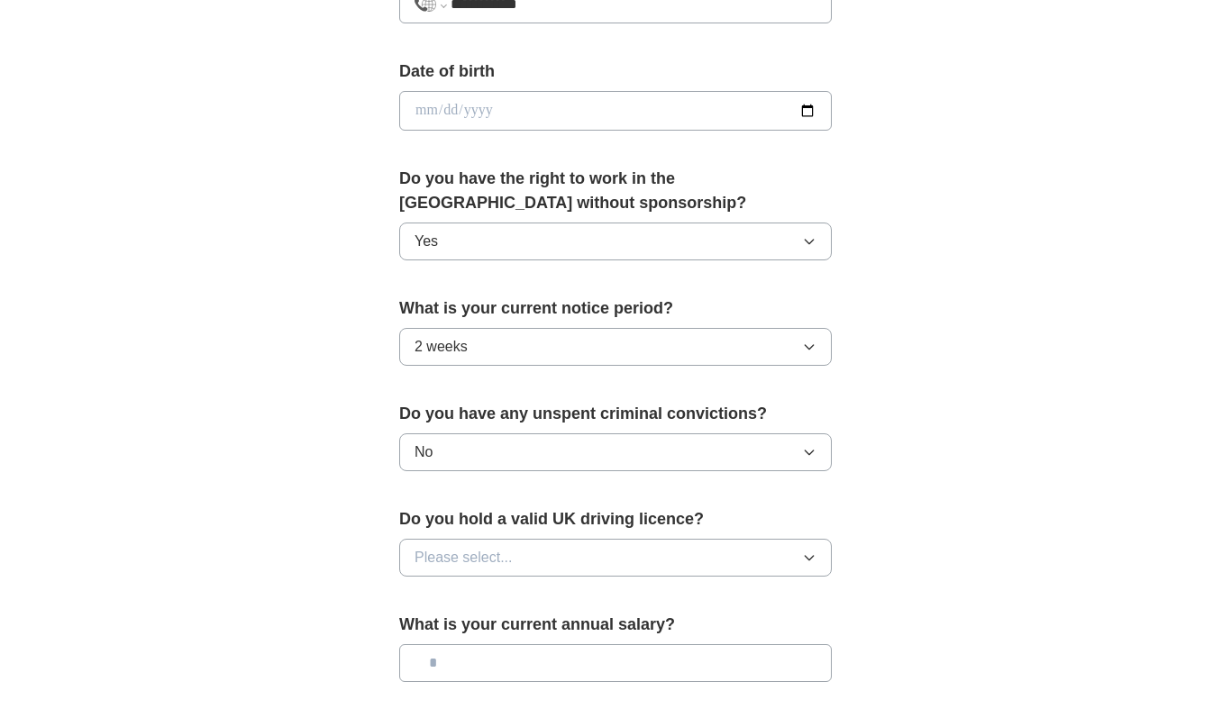
scroll to position [782, 0]
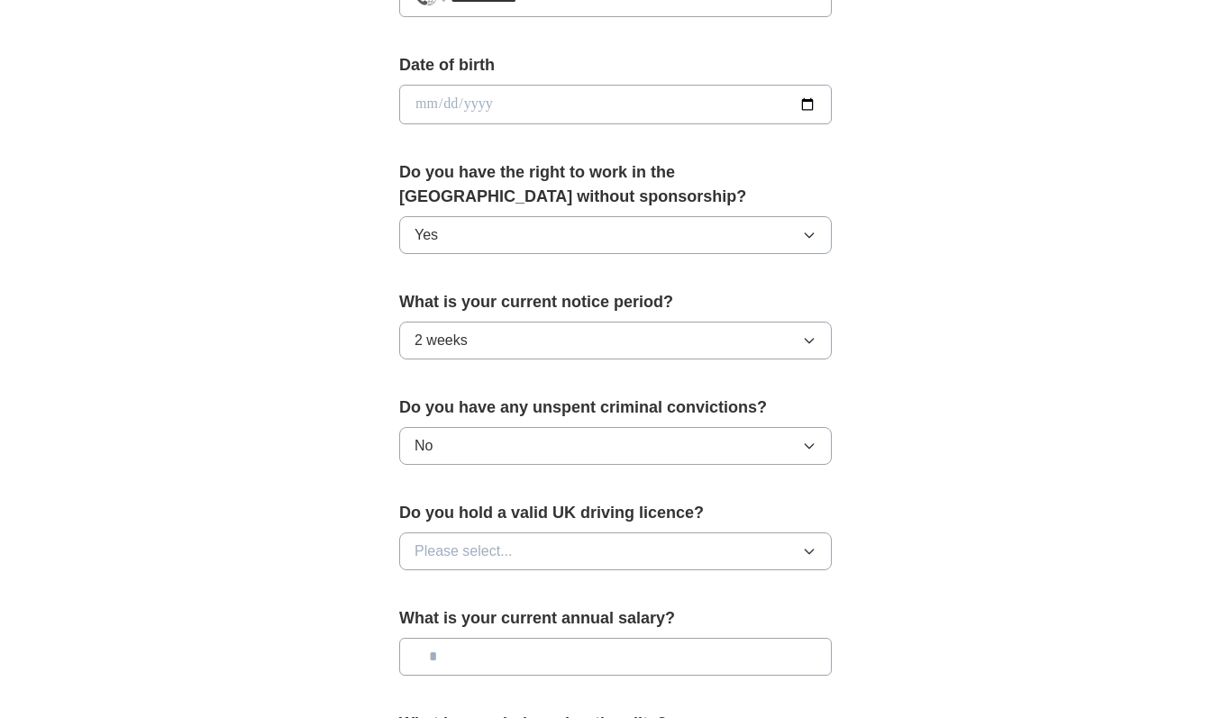
click at [458, 561] on span "Please select..." at bounding box center [463, 552] width 98 height 22
click at [438, 592] on div "Yes" at bounding box center [615, 593] width 402 height 22
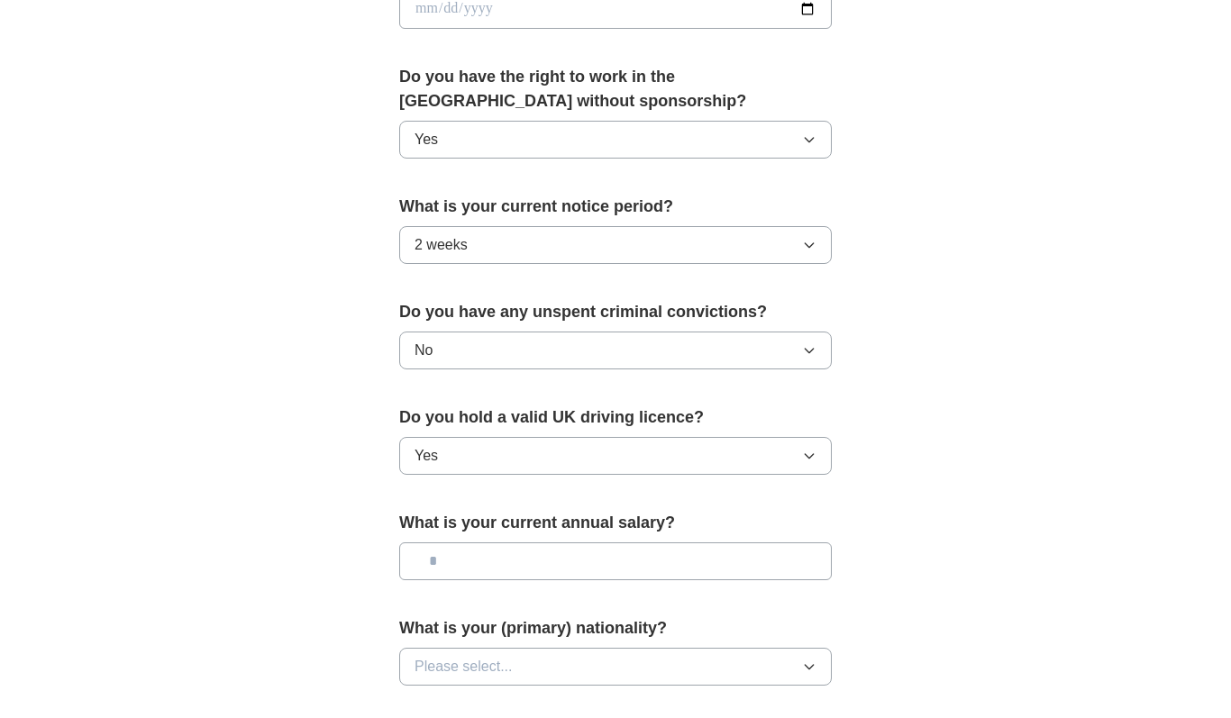
scroll to position [942, 0]
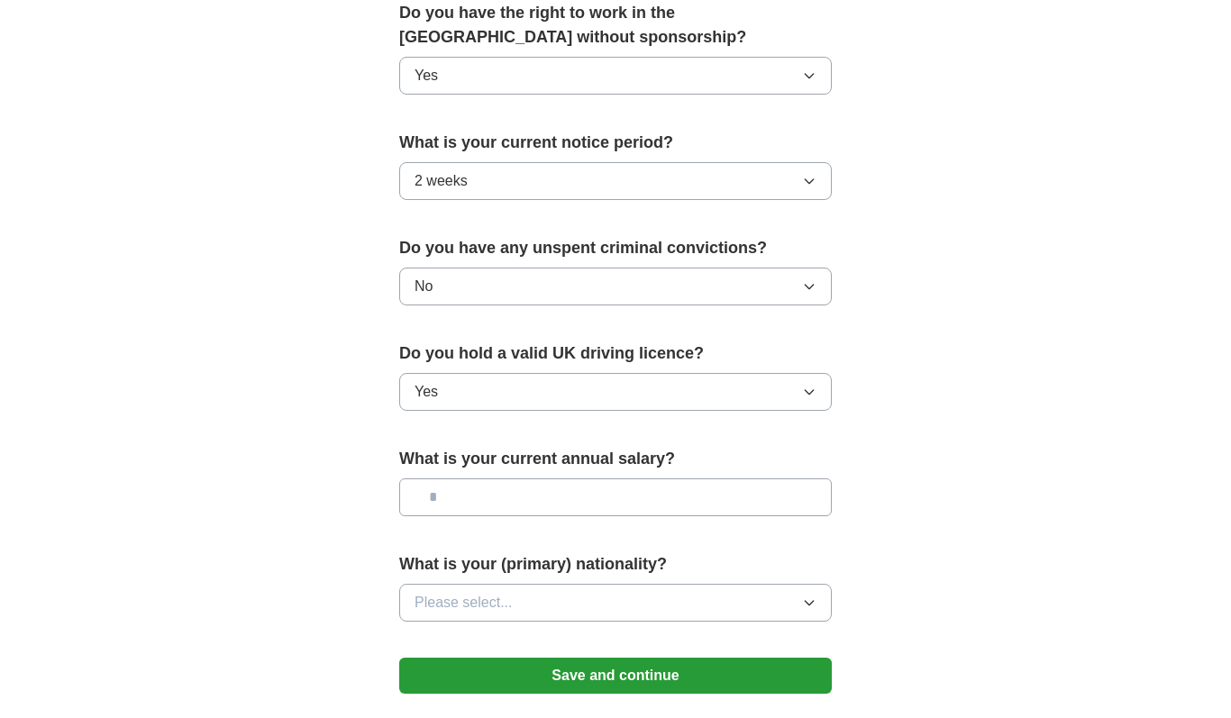
click at [447, 606] on span "Please select..." at bounding box center [463, 603] width 98 height 22
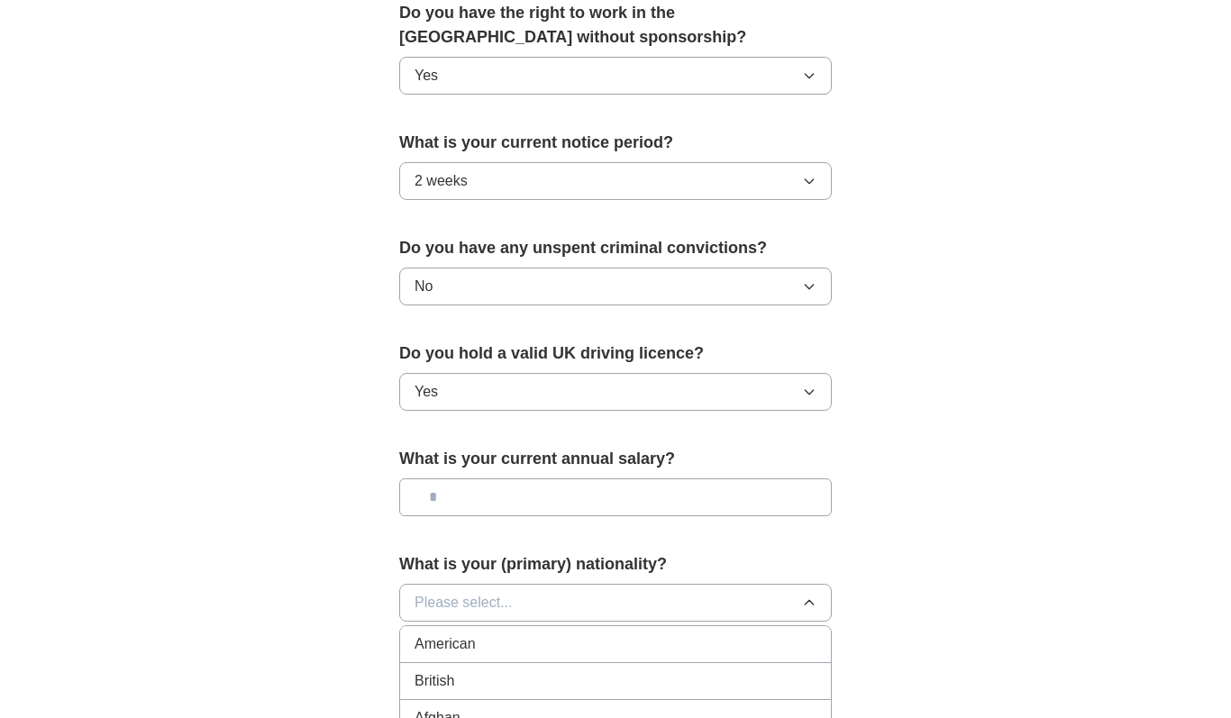
click at [423, 686] on span "British" at bounding box center [434, 681] width 40 height 22
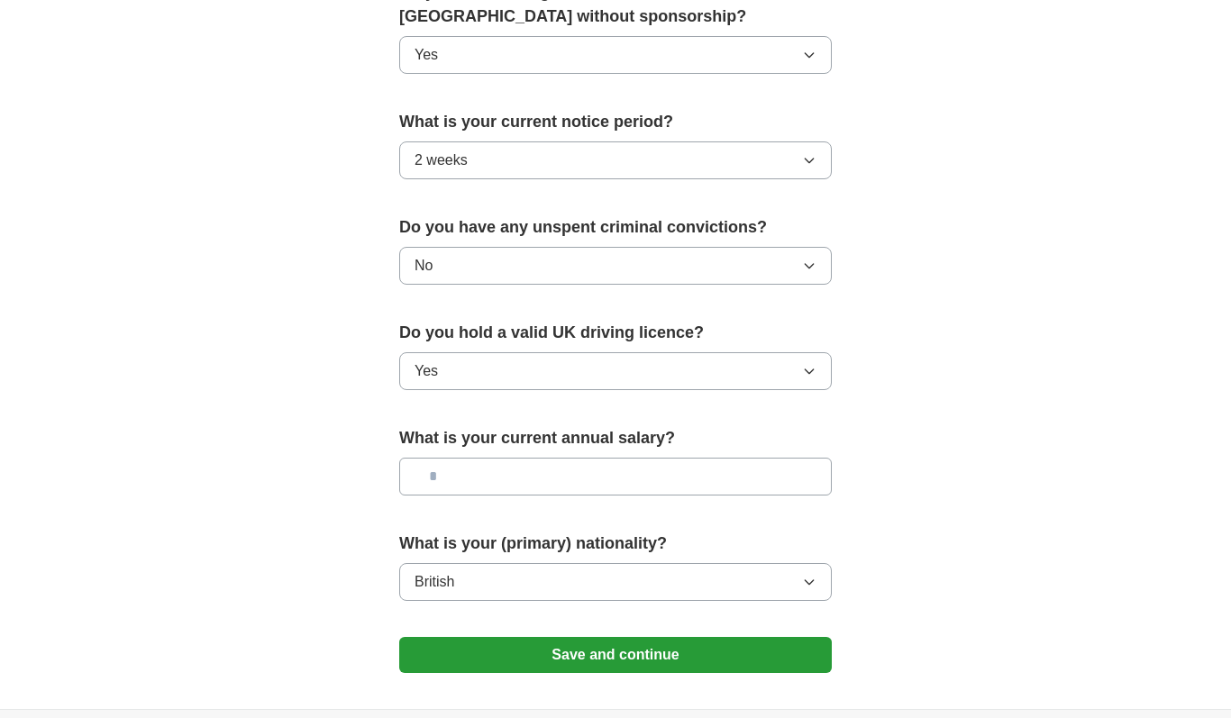
scroll to position [997, 0]
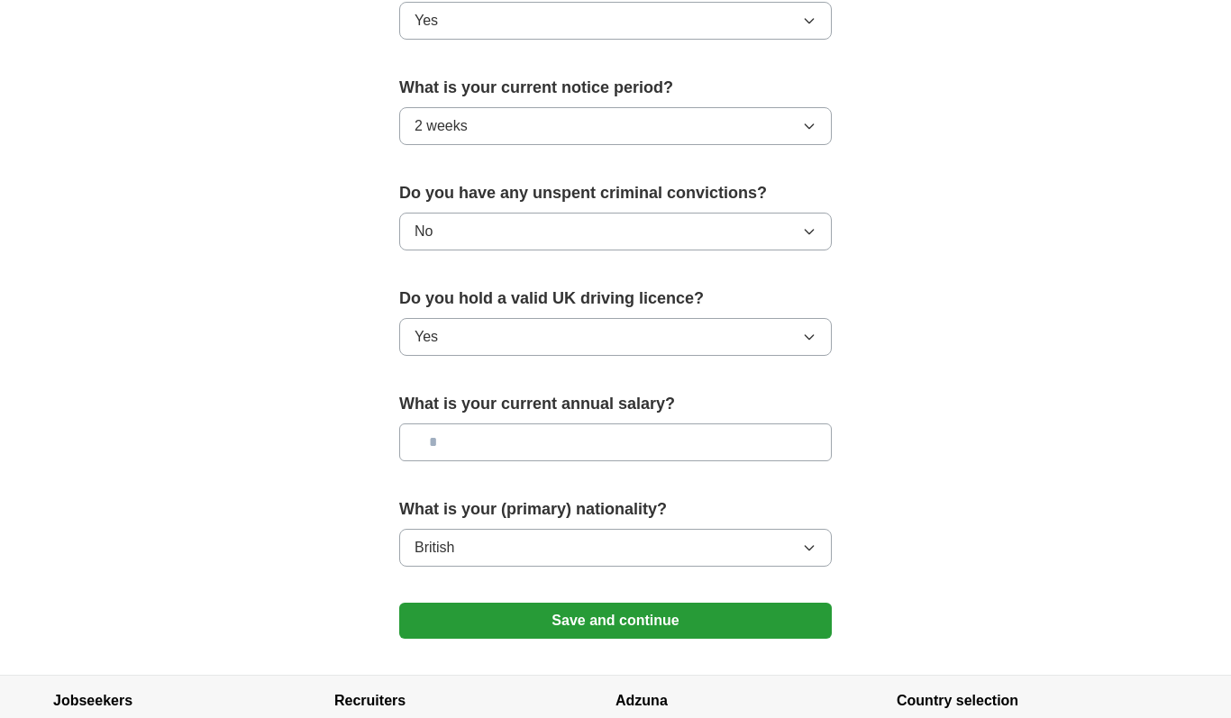
click at [445, 632] on button "Save and continue" at bounding box center [615, 621] width 433 height 36
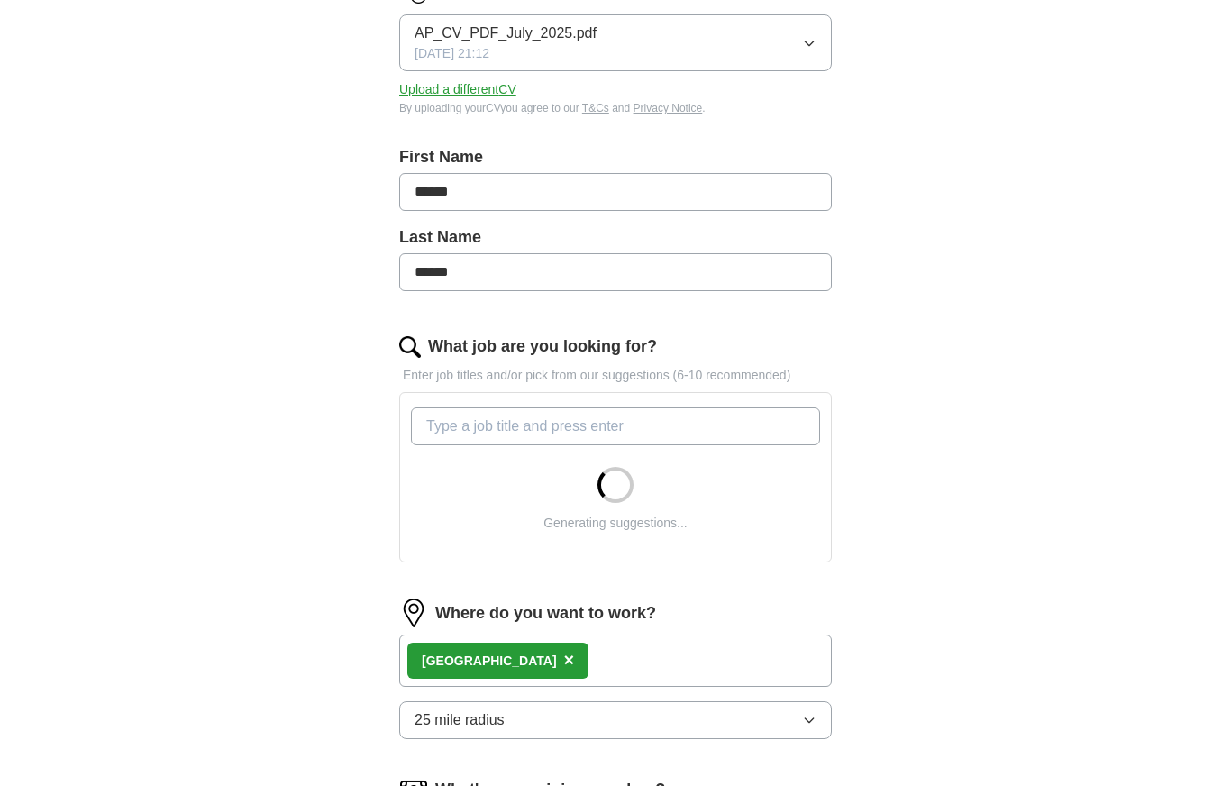
scroll to position [275, 0]
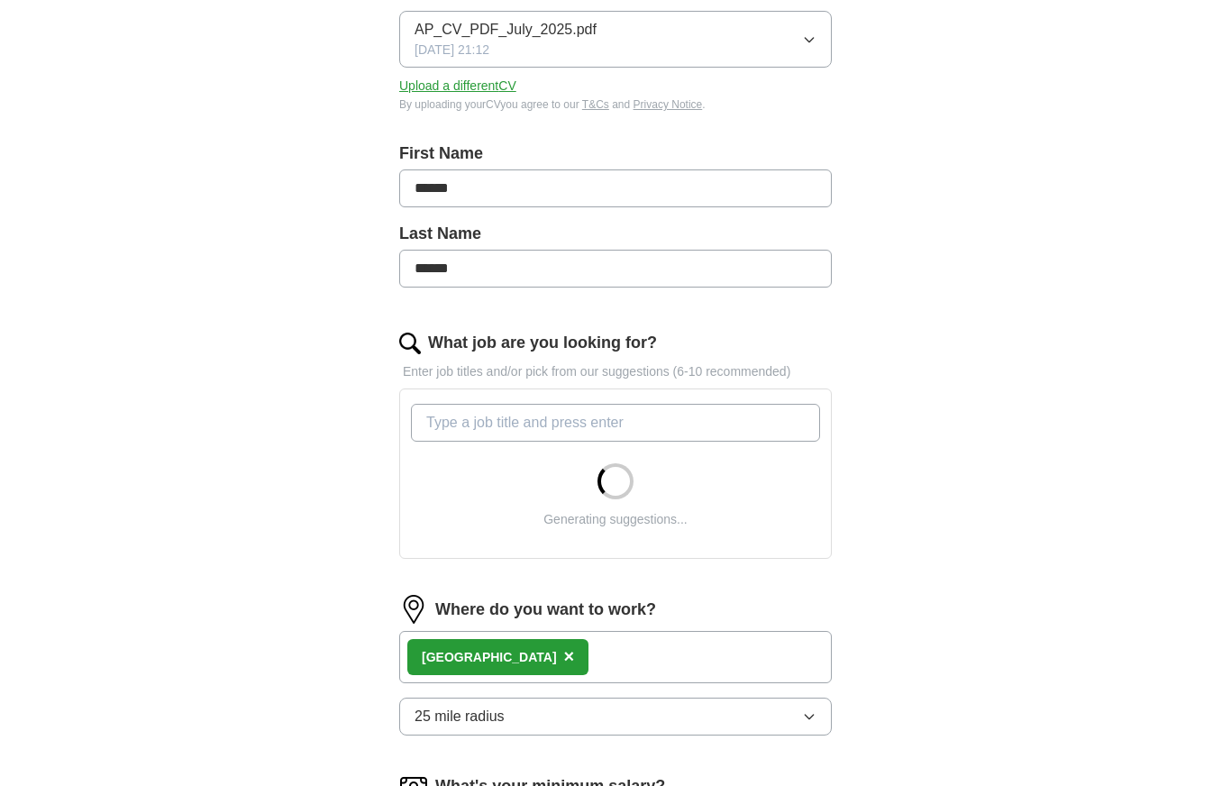
click at [490, 650] on div "Bangor ×" at bounding box center [497, 657] width 181 height 36
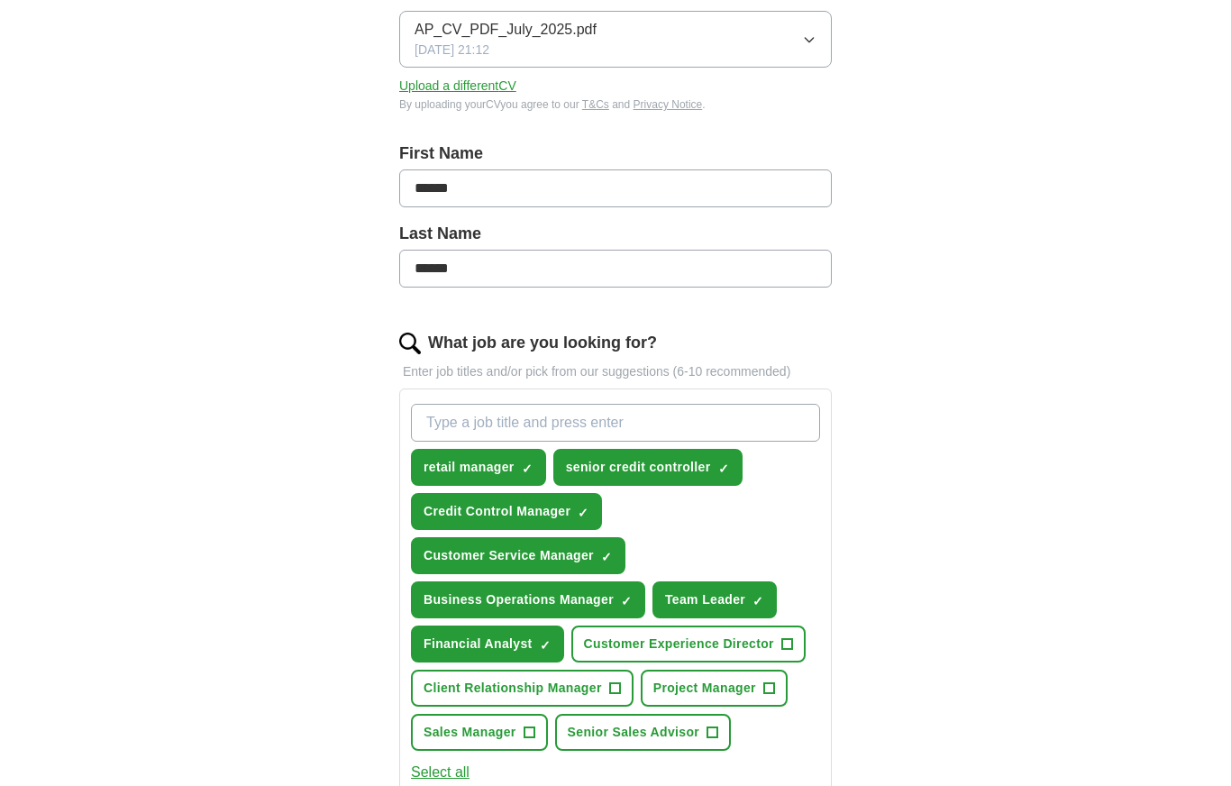
click at [540, 653] on button "Financial Analyst ✓ ×" at bounding box center [487, 643] width 153 height 37
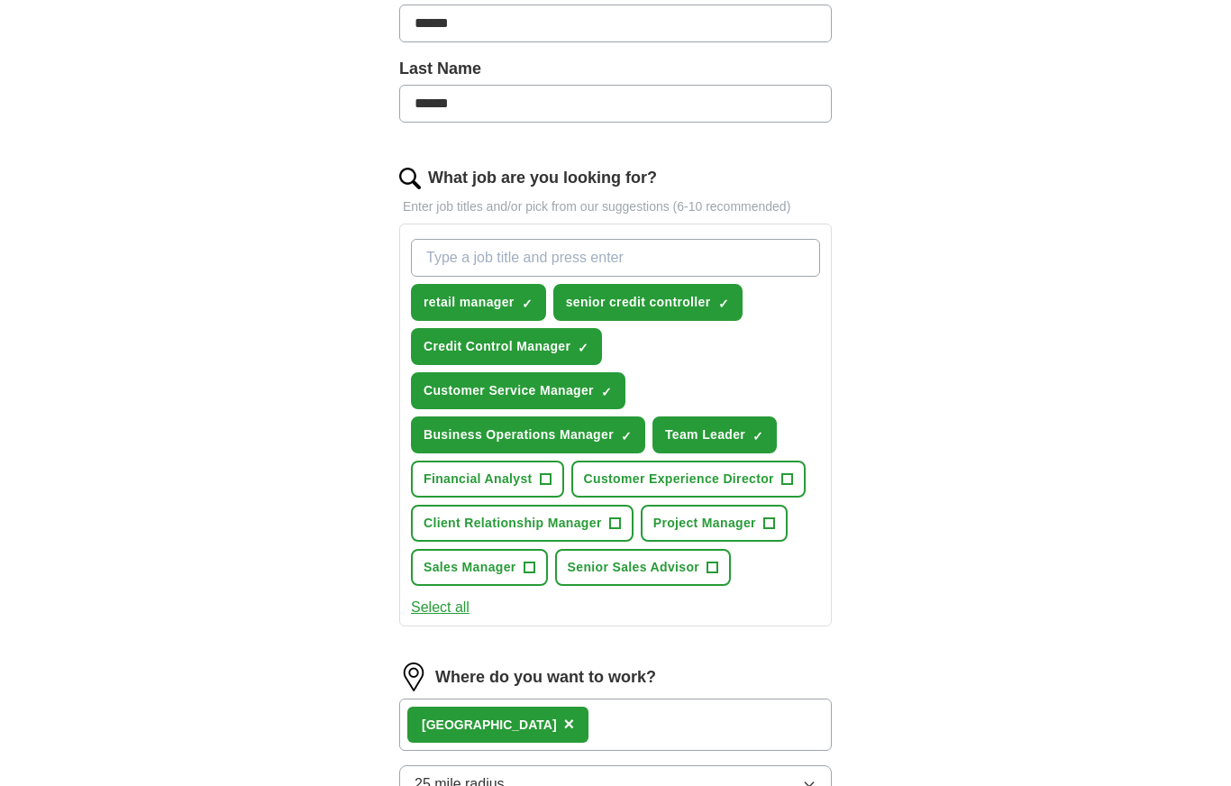
scroll to position [425, 0]
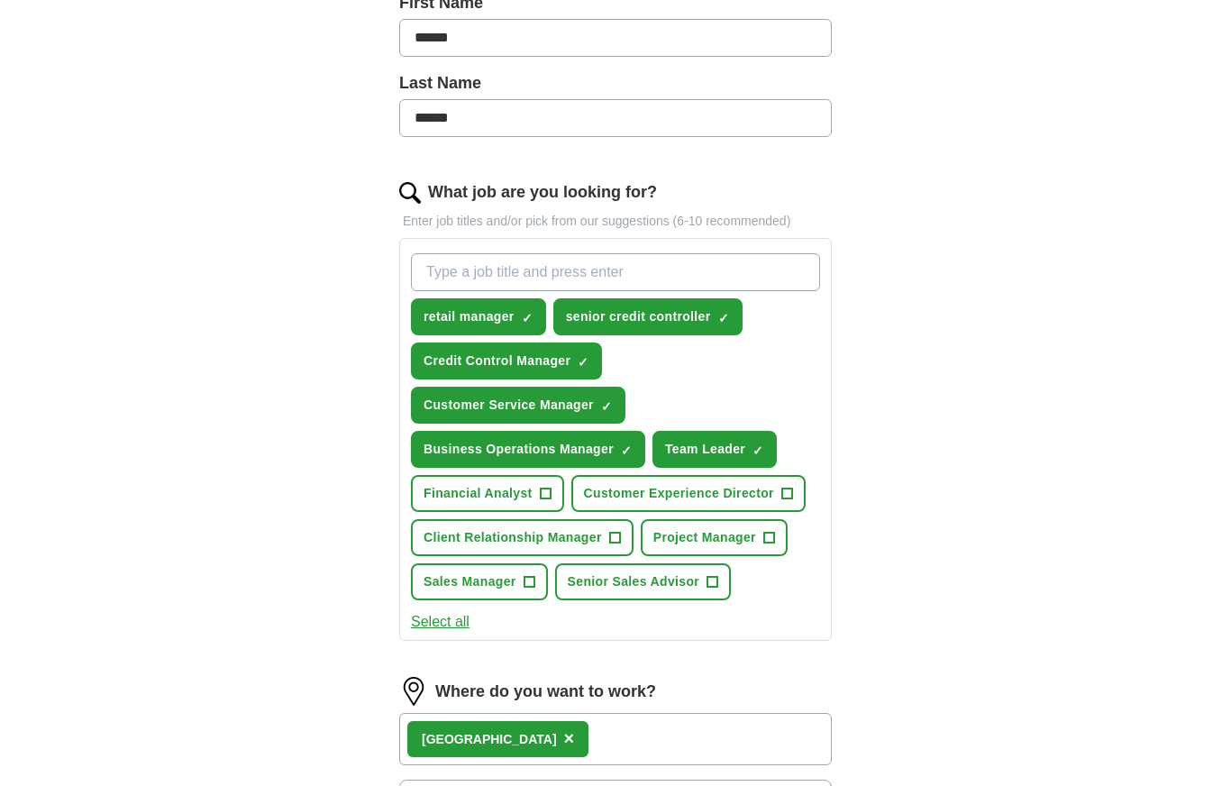
click at [564, 747] on span "×" at bounding box center [569, 738] width 11 height 20
click at [543, 737] on input at bounding box center [615, 732] width 433 height 38
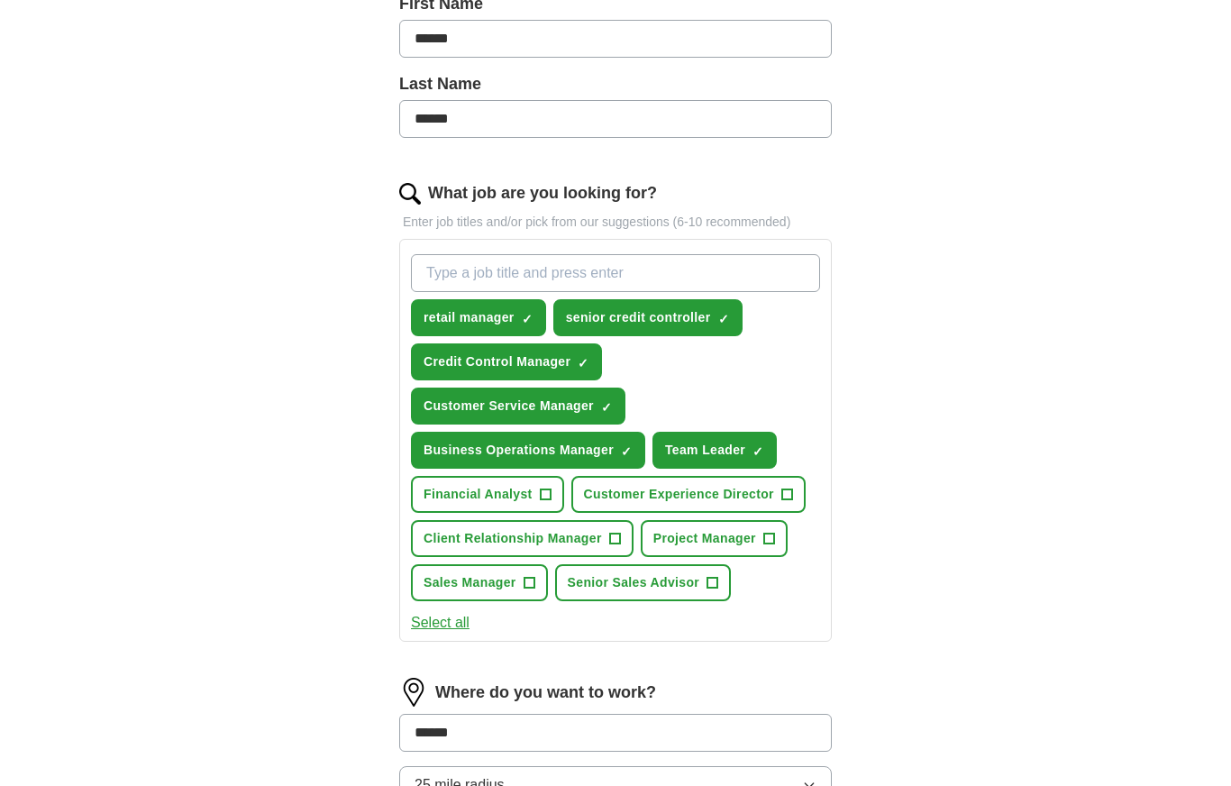
type input "*******"
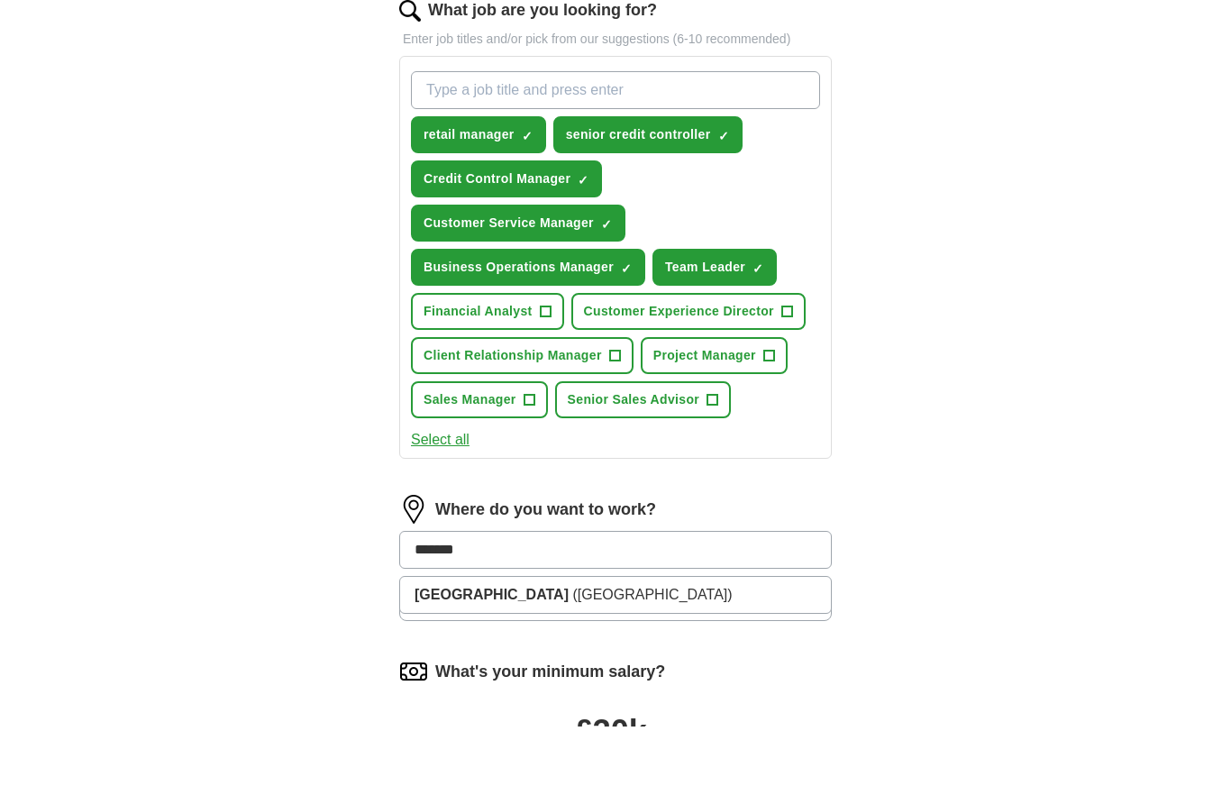
click at [773, 642] on button "25 mile radius" at bounding box center [615, 661] width 433 height 38
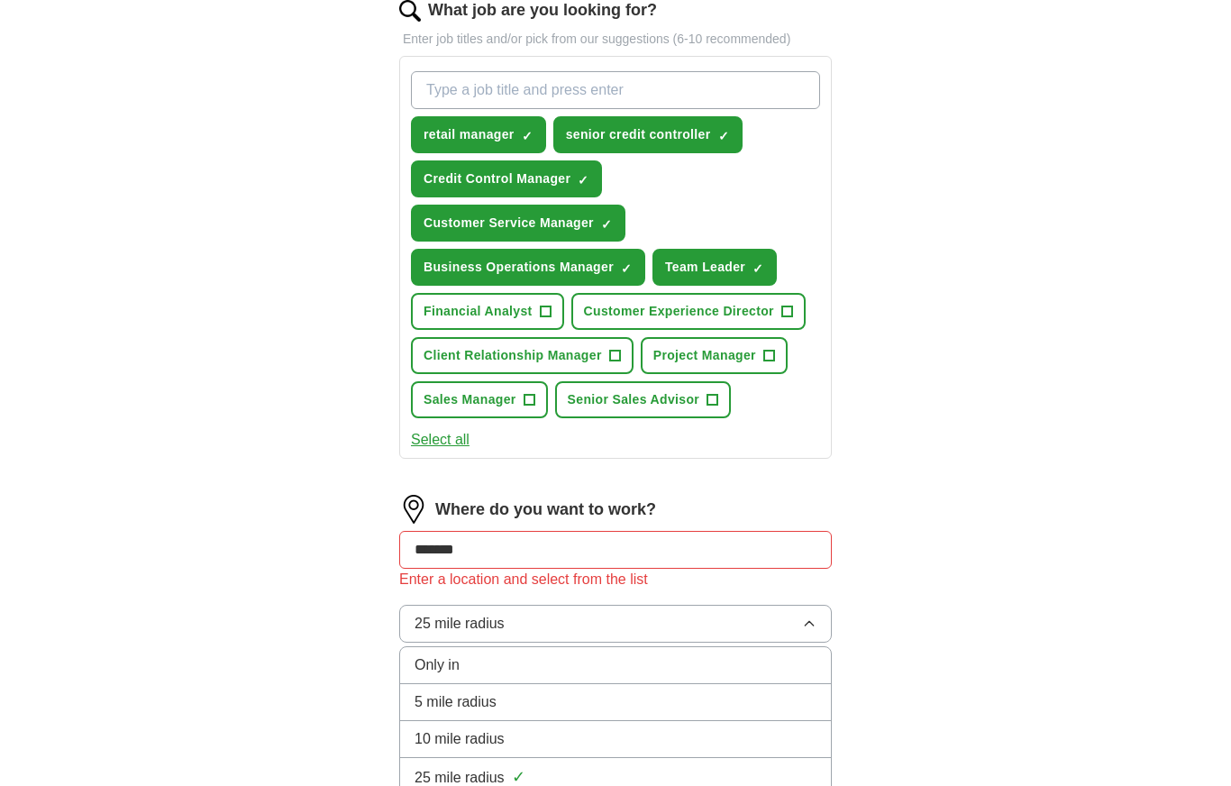
click at [810, 615] on button "25 mile radius" at bounding box center [615, 624] width 433 height 38
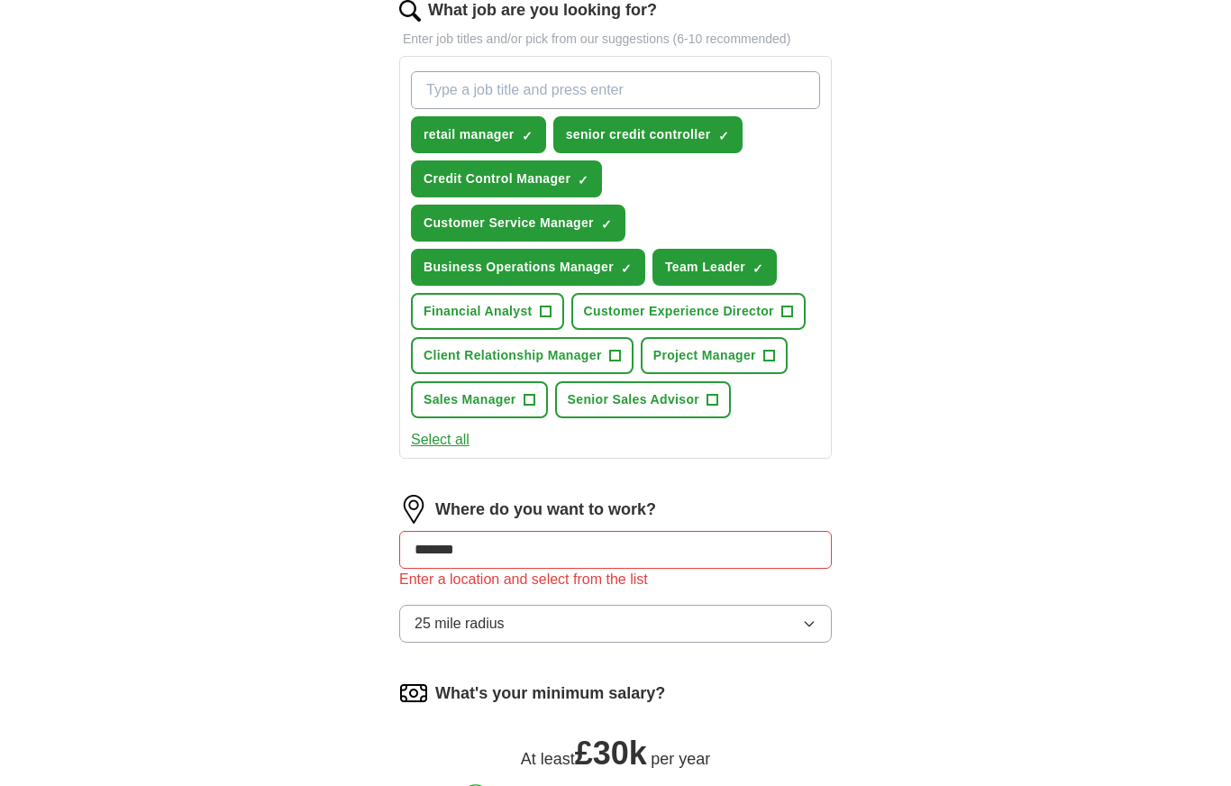
click at [817, 633] on button "25 mile radius" at bounding box center [615, 624] width 433 height 38
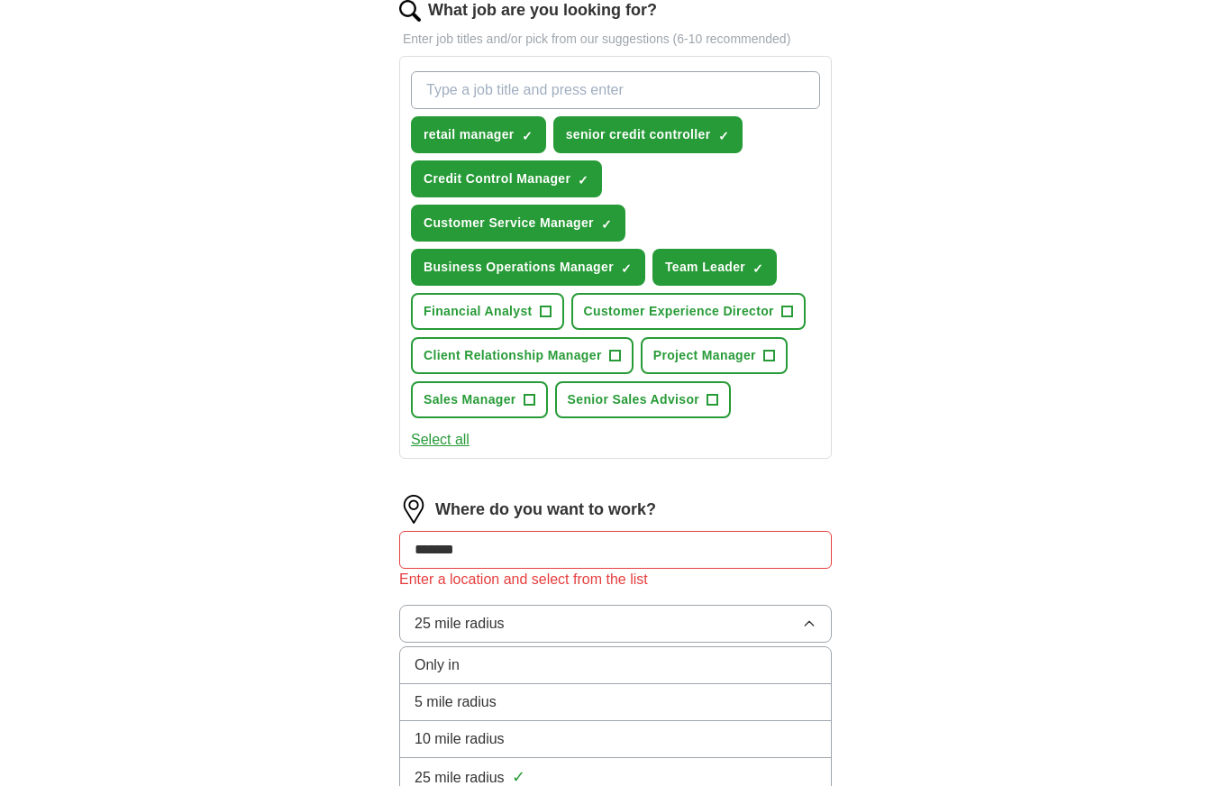
click at [764, 735] on div "10 mile radius" at bounding box center [615, 739] width 402 height 22
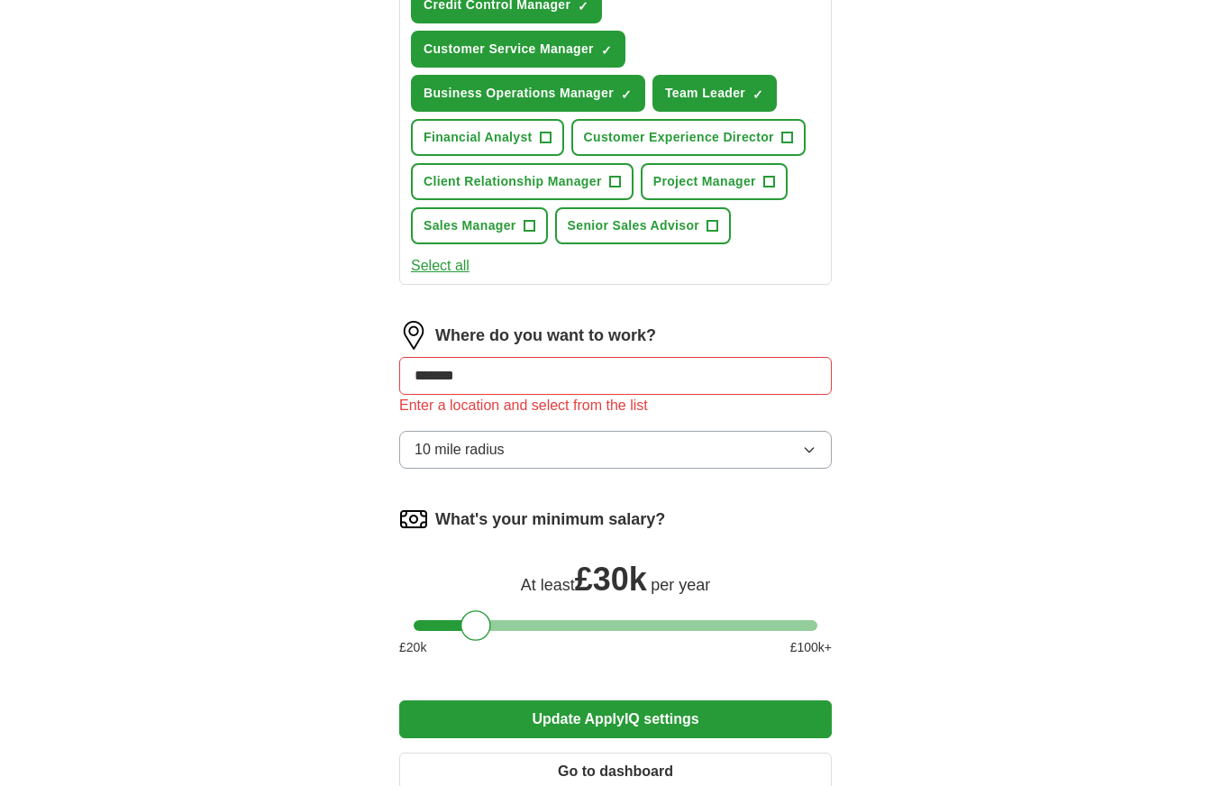
scroll to position [786, 0]
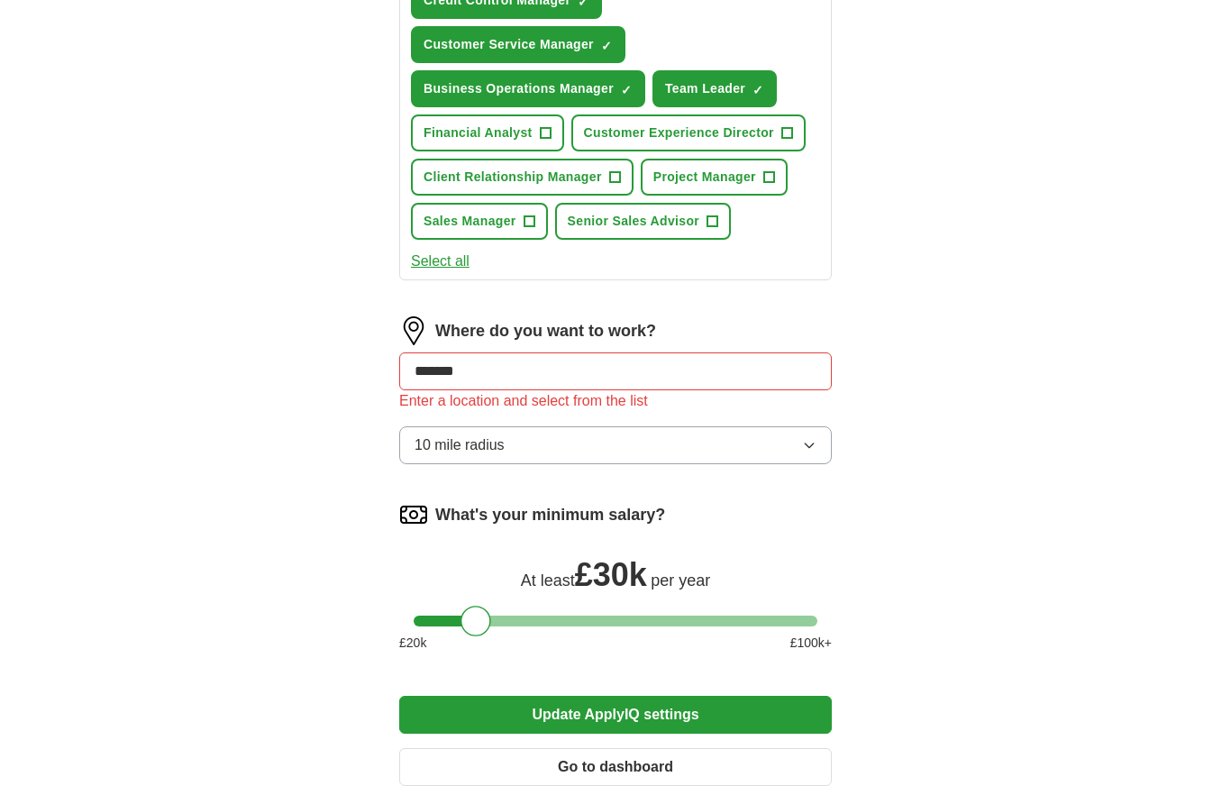
click at [790, 715] on button "Update ApplyIQ settings" at bounding box center [615, 715] width 433 height 38
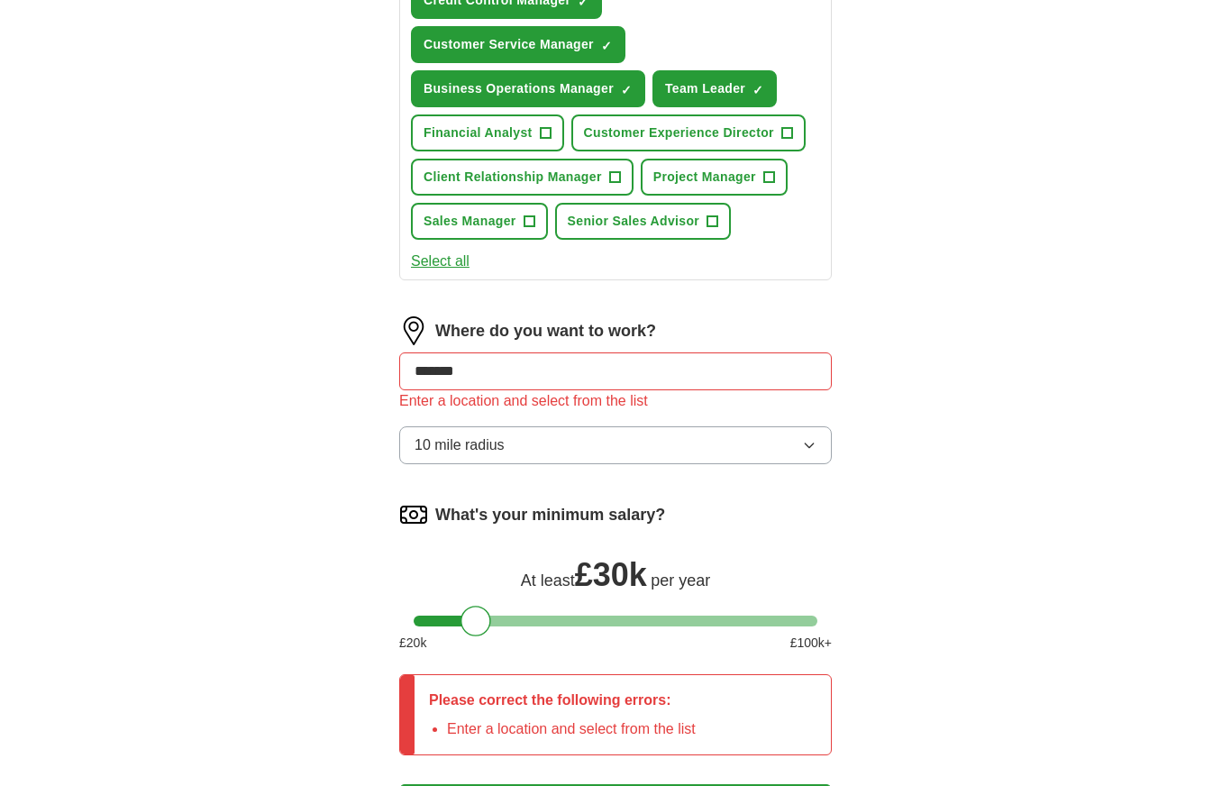
click at [660, 364] on input "*******" at bounding box center [615, 371] width 433 height 38
click at [671, 415] on li "Belfast (Northern Ireland)" at bounding box center [615, 416] width 431 height 36
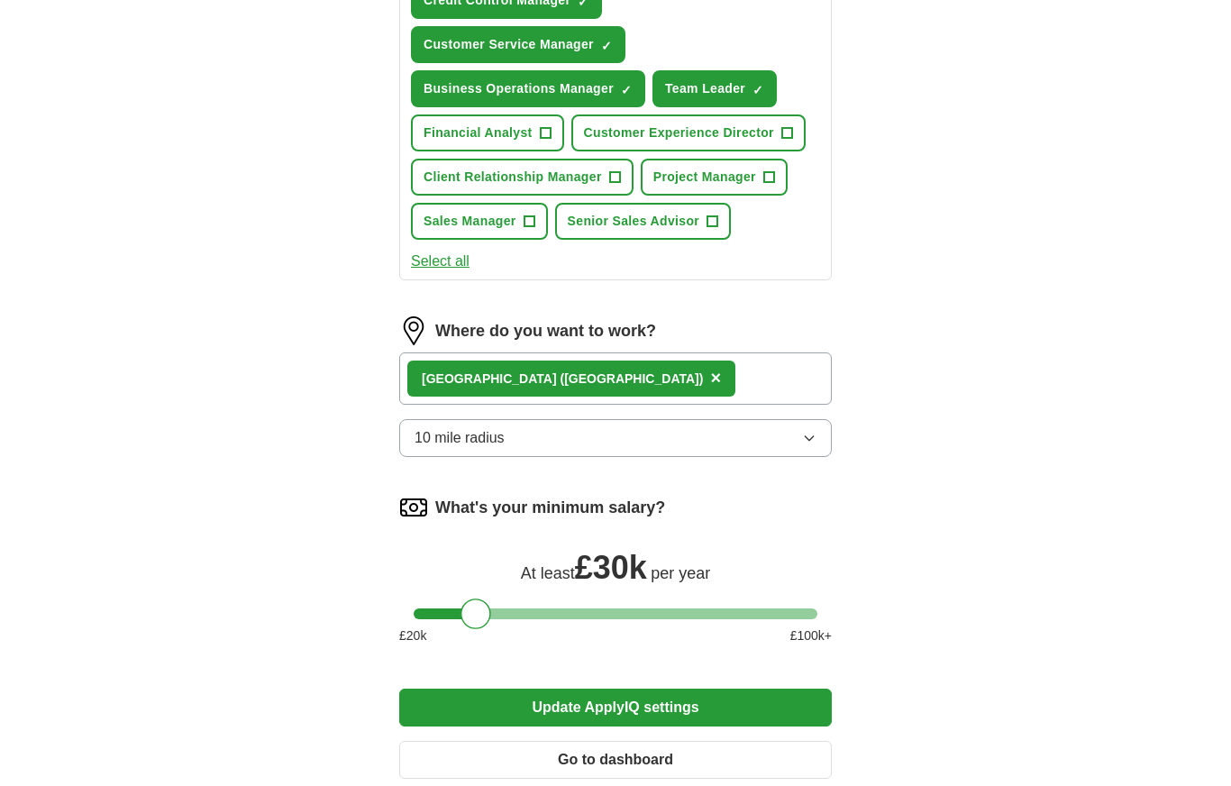
click at [733, 715] on button "Update ApplyIQ settings" at bounding box center [615, 707] width 433 height 38
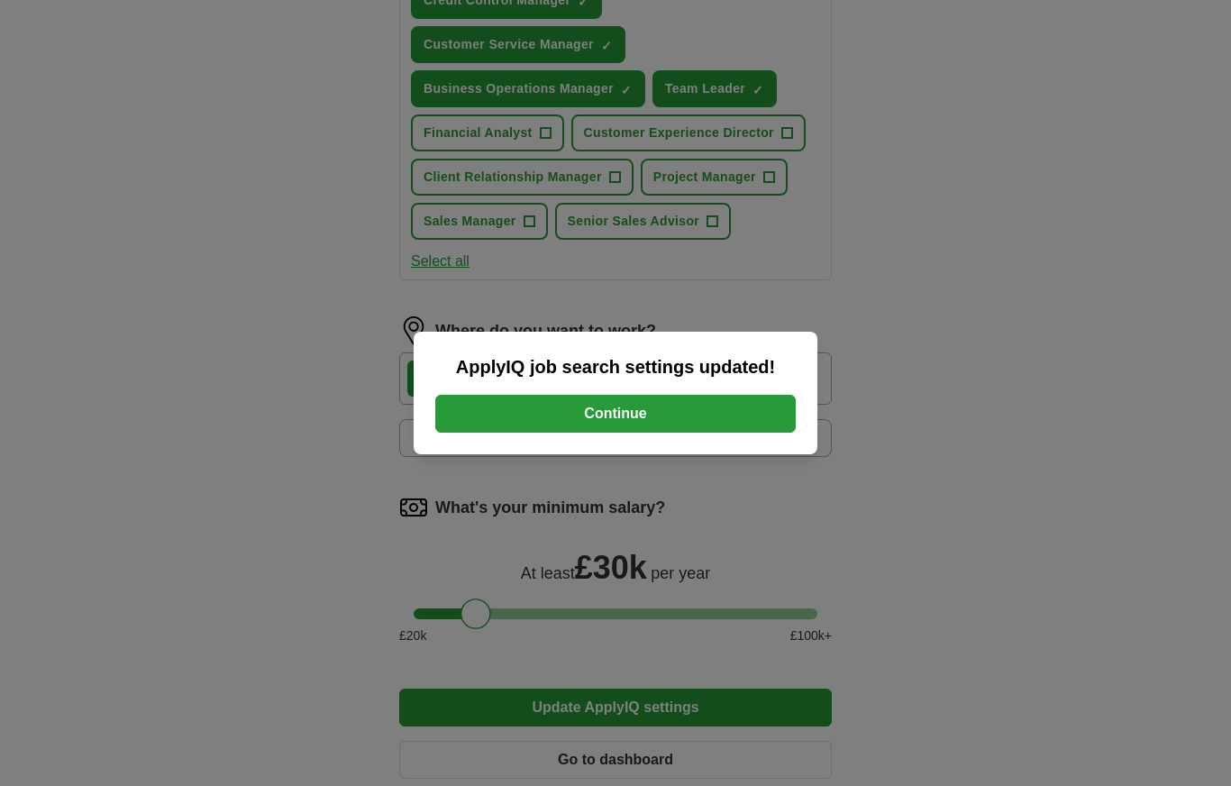
click at [758, 433] on button "Continue" at bounding box center [615, 414] width 360 height 38
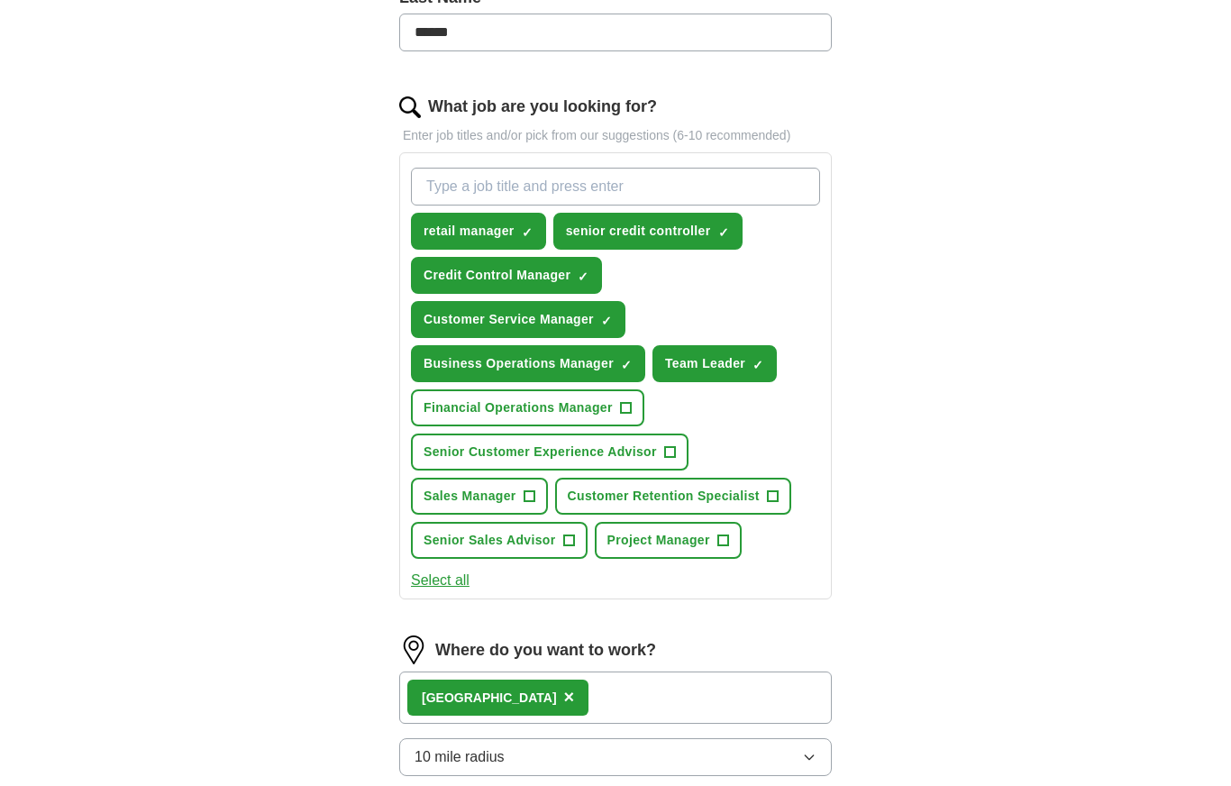
scroll to position [512, 0]
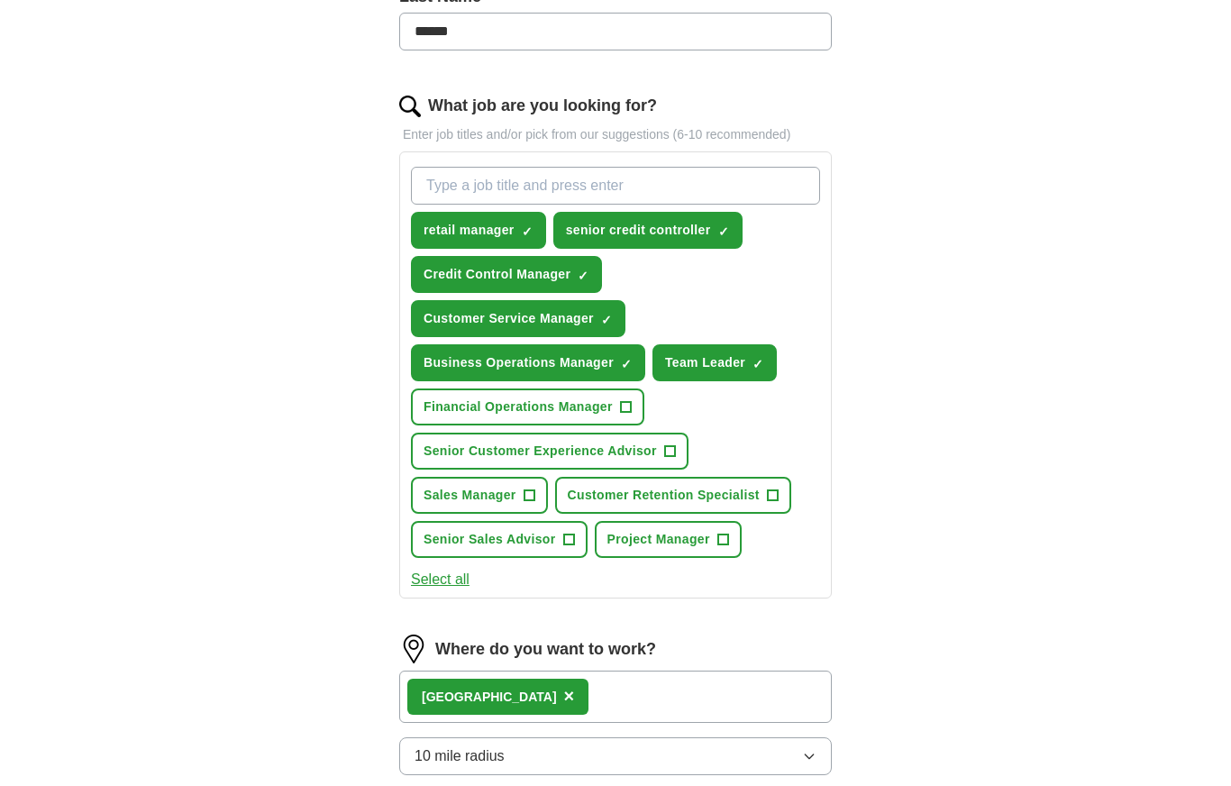
click at [625, 408] on span "+" at bounding box center [625, 407] width 11 height 14
click at [673, 446] on span "+" at bounding box center [669, 451] width 11 height 14
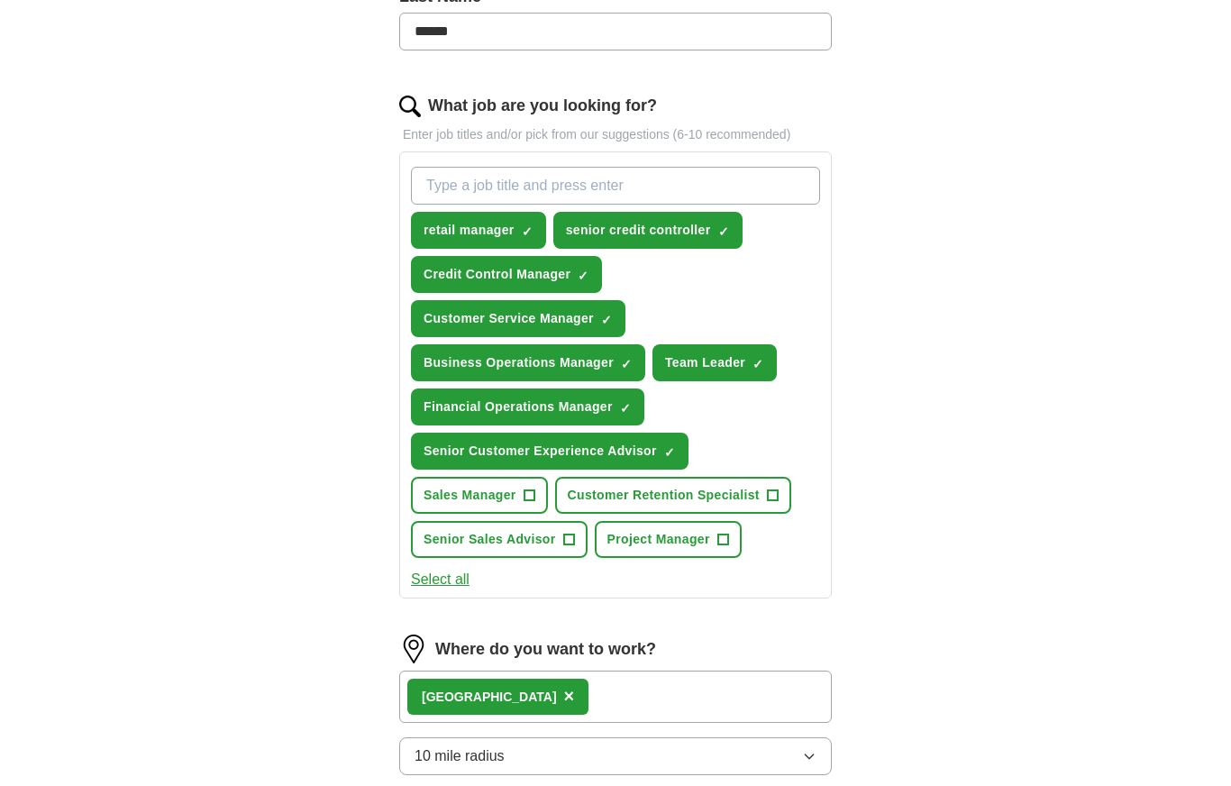
click at [532, 496] on span "+" at bounding box center [529, 495] width 11 height 14
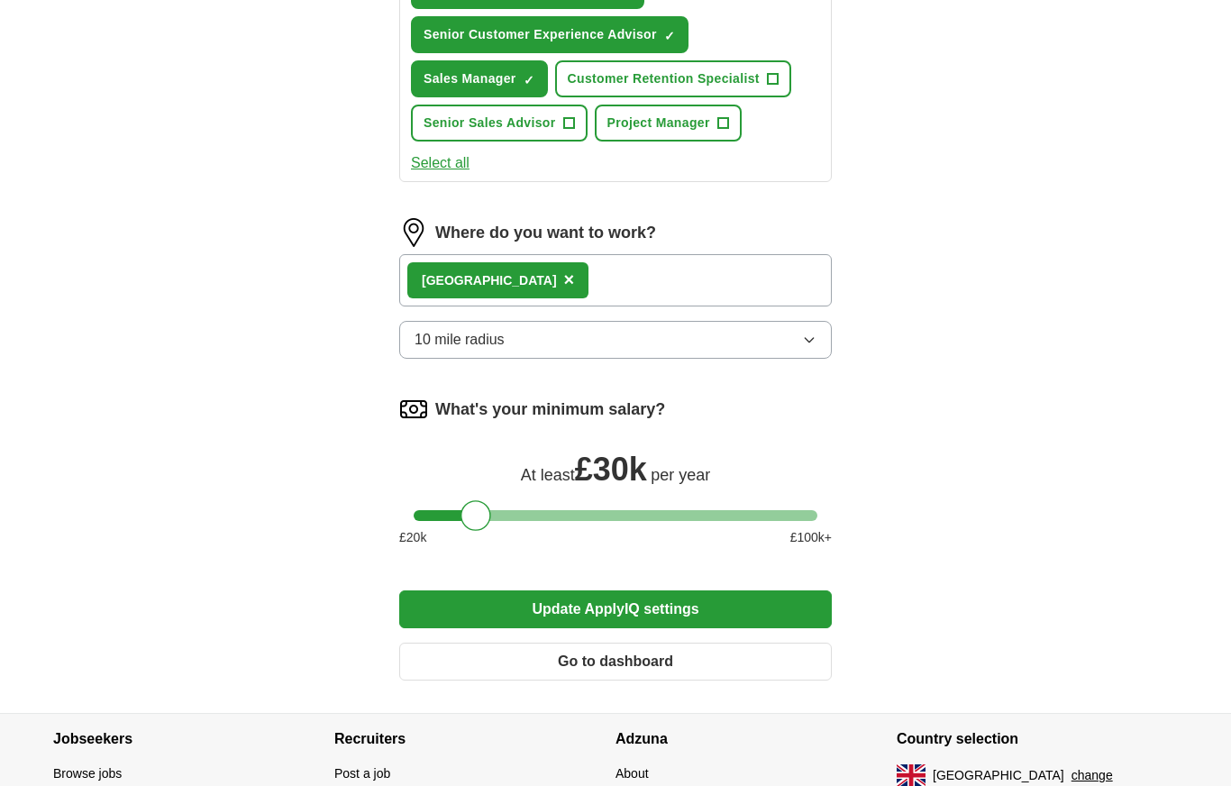
scroll to position [952, 0]
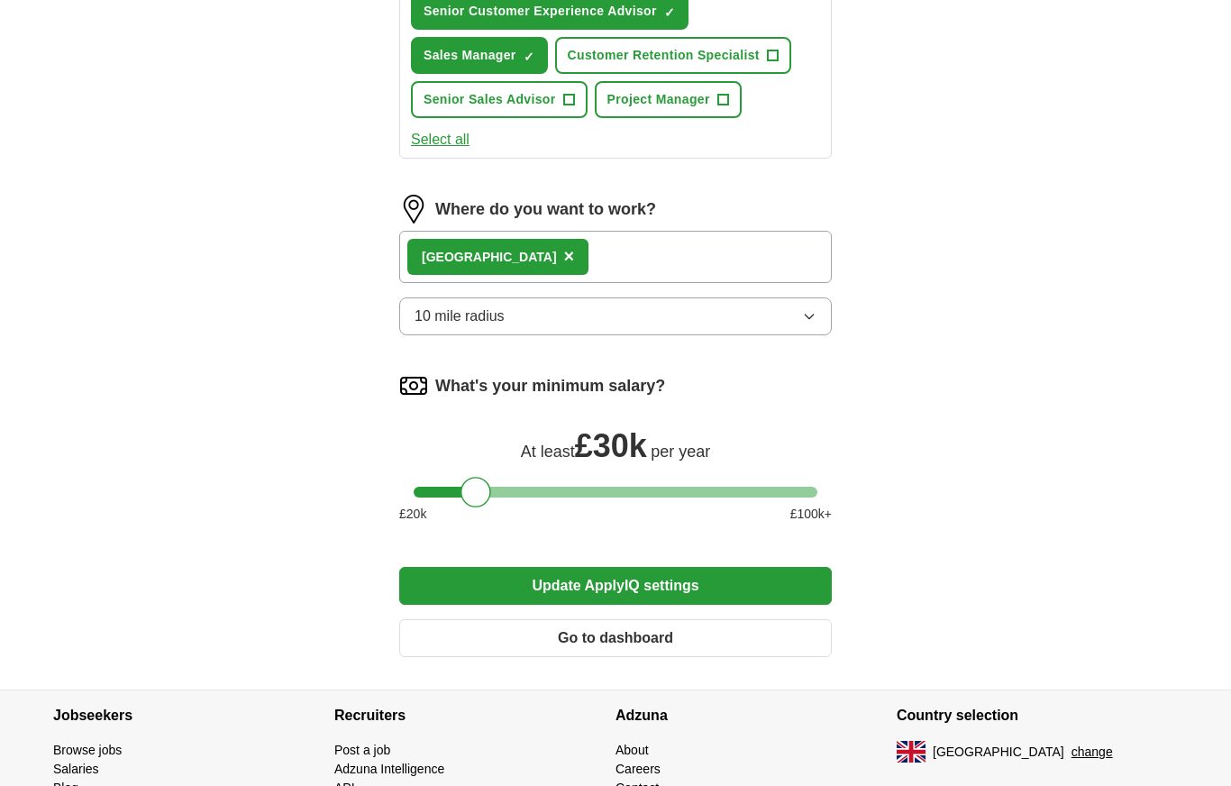
click at [754, 586] on button "Update ApplyIQ settings" at bounding box center [615, 586] width 433 height 38
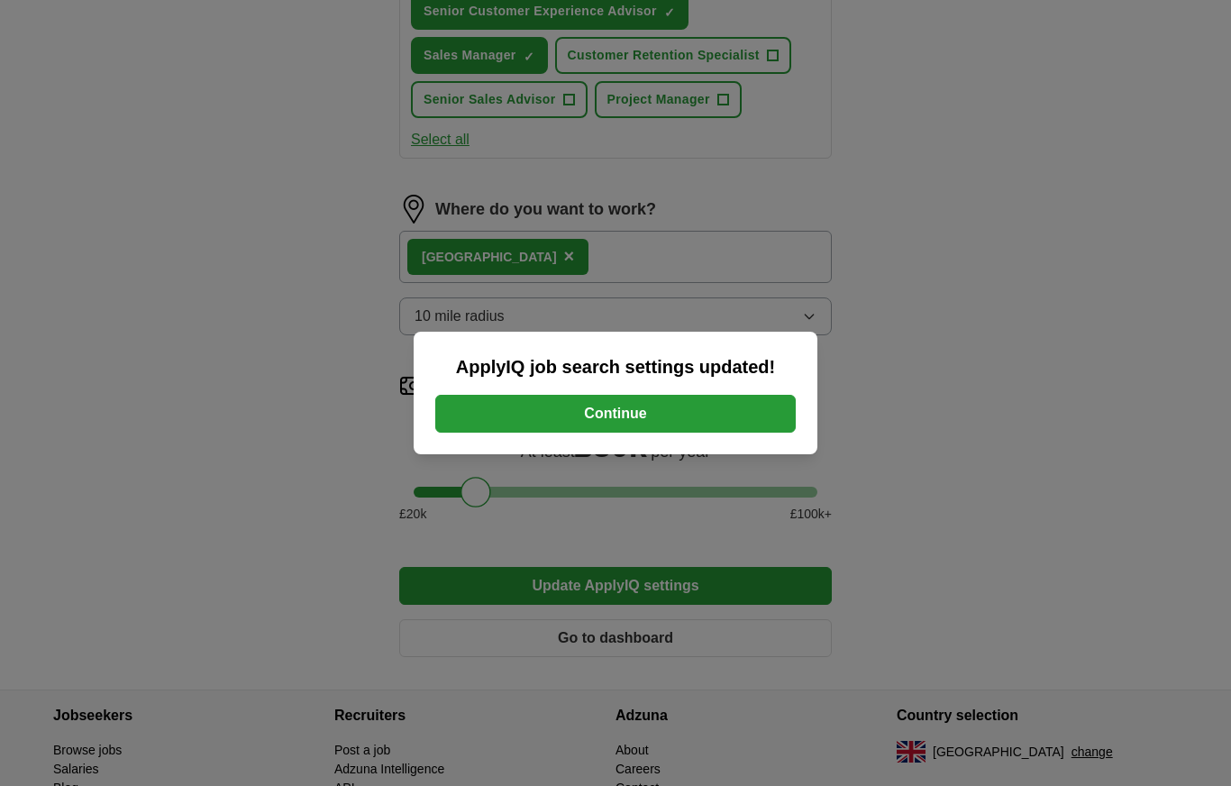
click at [760, 433] on button "Continue" at bounding box center [615, 414] width 360 height 38
